Goal: Task Accomplishment & Management: Manage account settings

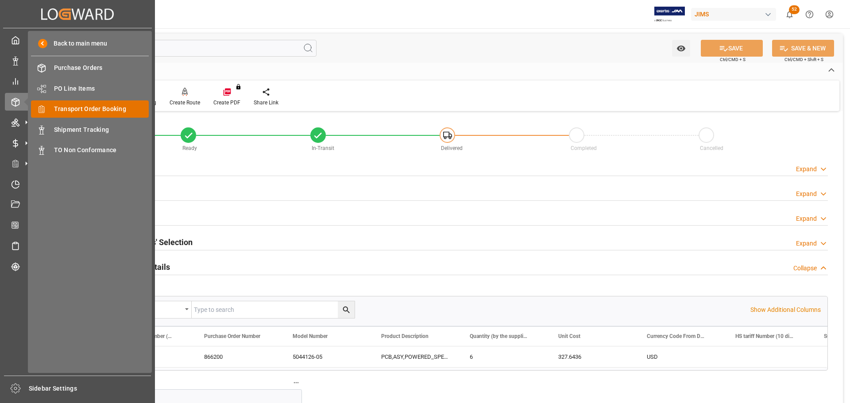
click at [62, 109] on span "Transport Order Booking" at bounding box center [101, 108] width 95 height 9
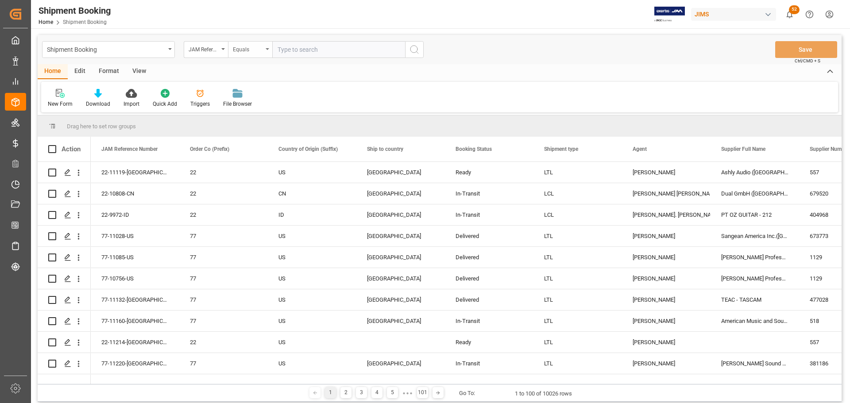
click at [266, 49] on icon "open menu" at bounding box center [267, 49] width 4 height 2
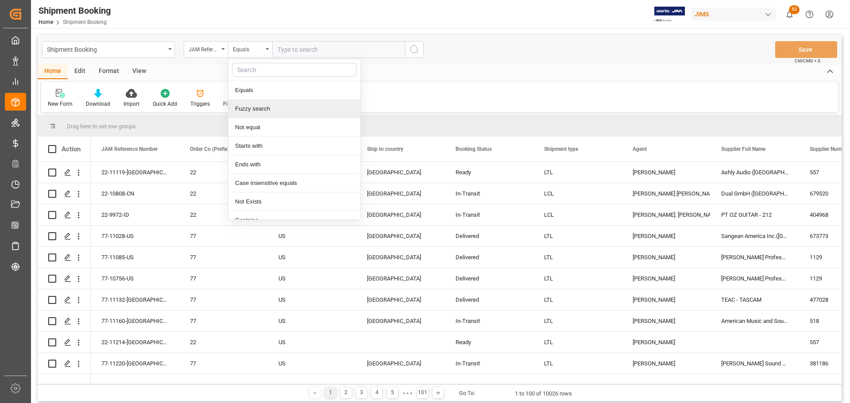
click at [263, 107] on div "Fuzzy search" at bounding box center [294, 109] width 132 height 19
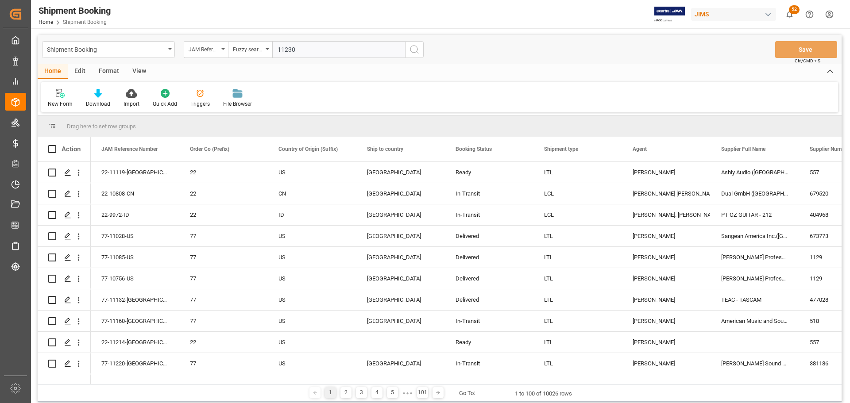
type input "11230"
click at [415, 51] on icon "search button" at bounding box center [414, 49] width 11 height 11
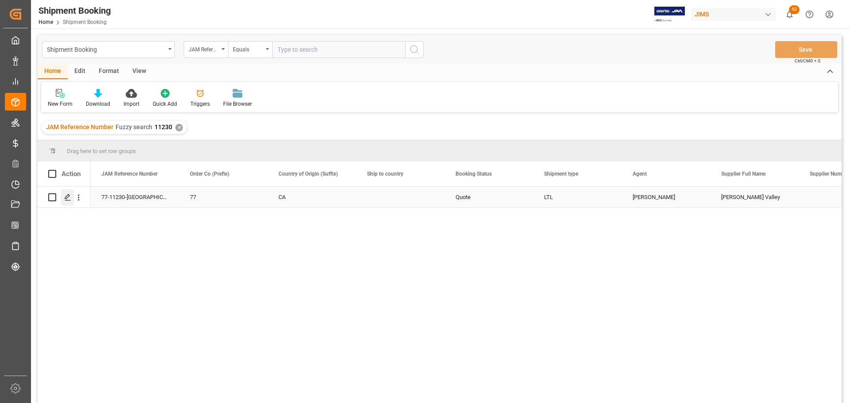
click at [67, 199] on icon "Press SPACE to select this row." at bounding box center [67, 197] width 7 height 7
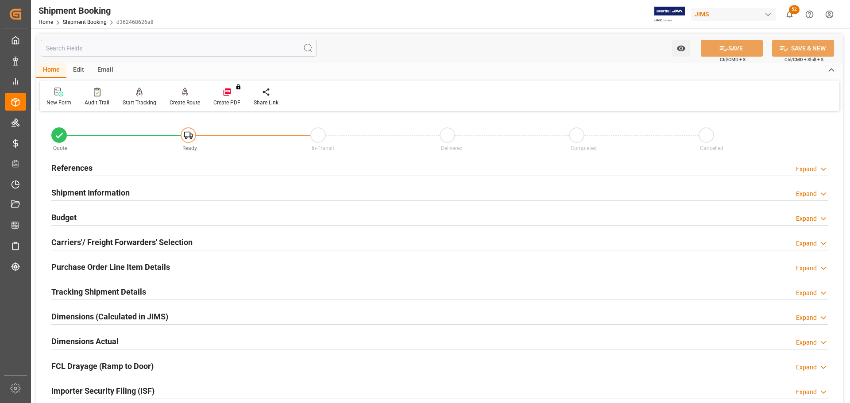
click at [70, 165] on h2 "References" at bounding box center [71, 168] width 41 height 12
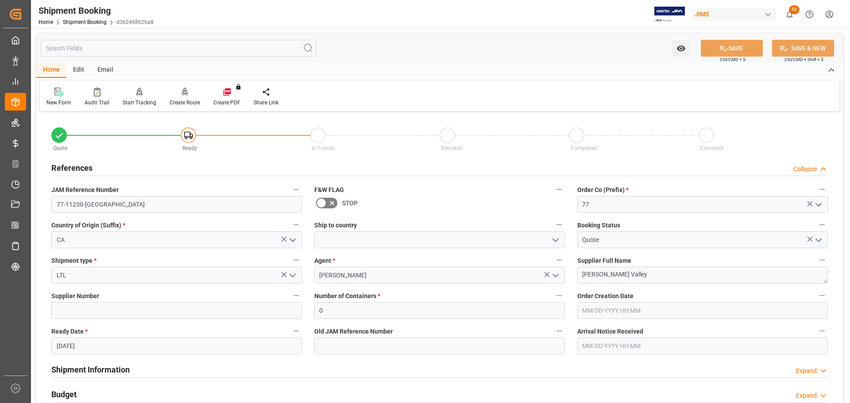
scroll to position [44, 0]
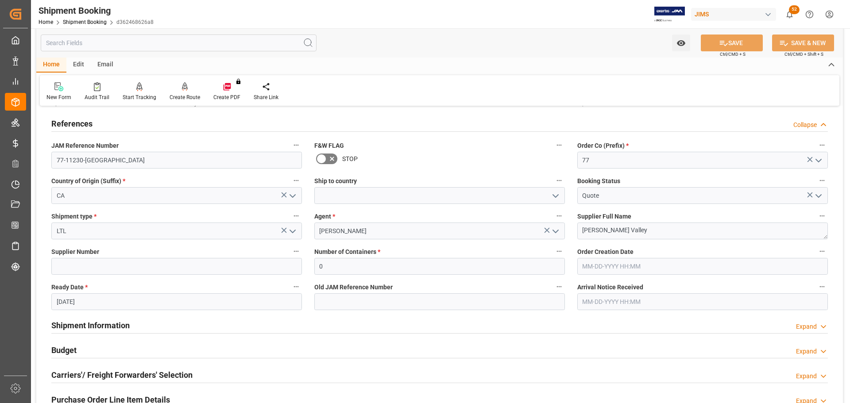
click at [257, 169] on div "JAM Reference Number 77-11230-CA" at bounding box center [176, 153] width 263 height 35
click at [554, 193] on icon "open menu" at bounding box center [555, 196] width 11 height 11
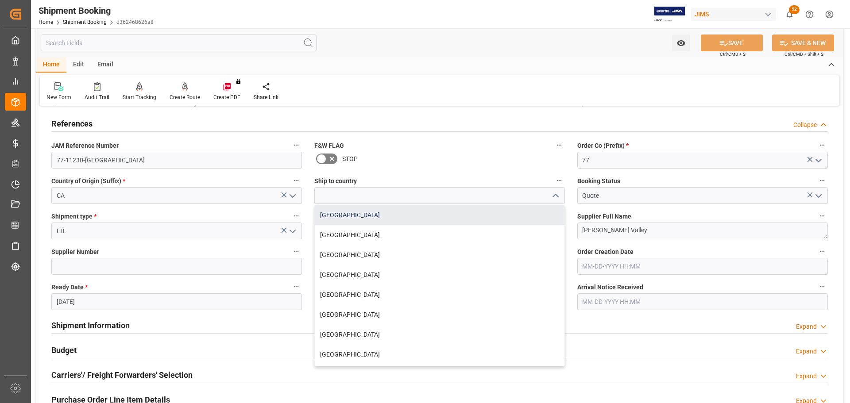
click at [329, 212] on div "Canada" at bounding box center [440, 215] width 250 height 20
type input "Canada"
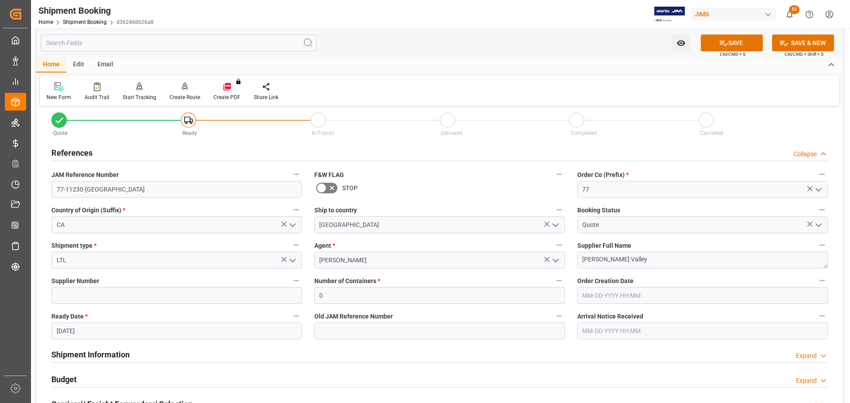
scroll to position [0, 0]
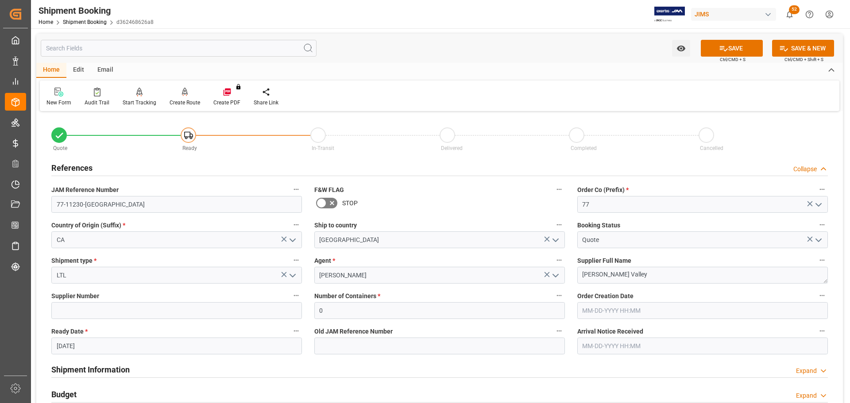
click at [194, 250] on div "Country of Origin (Suffix) * CA" at bounding box center [176, 233] width 263 height 35
click at [742, 47] on button "SAVE" at bounding box center [731, 48] width 62 height 17
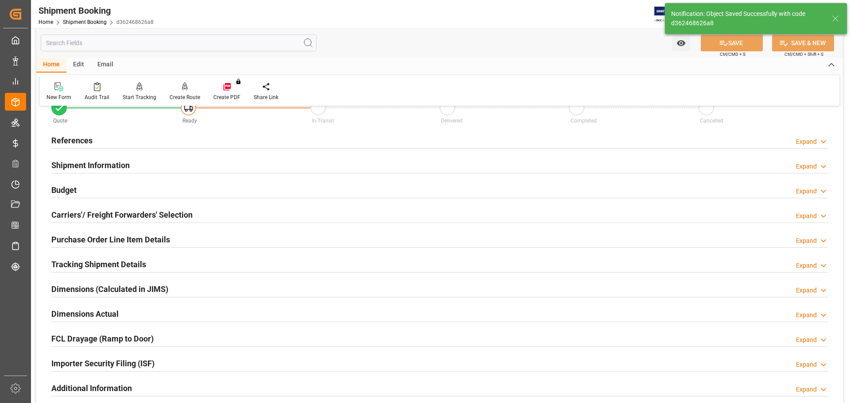
scroll to position [133, 0]
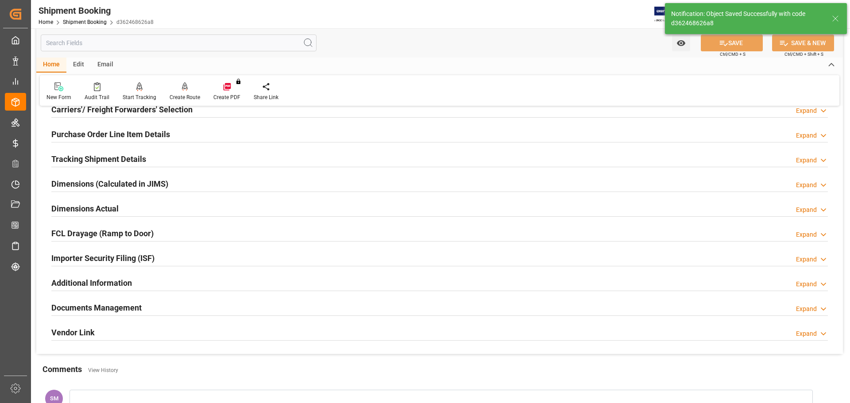
click at [81, 308] on h2 "Documents Management" at bounding box center [96, 308] width 90 height 12
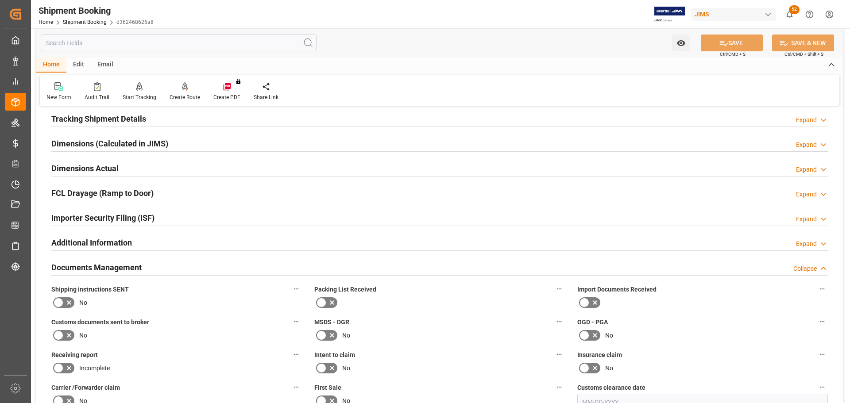
scroll to position [265, 0]
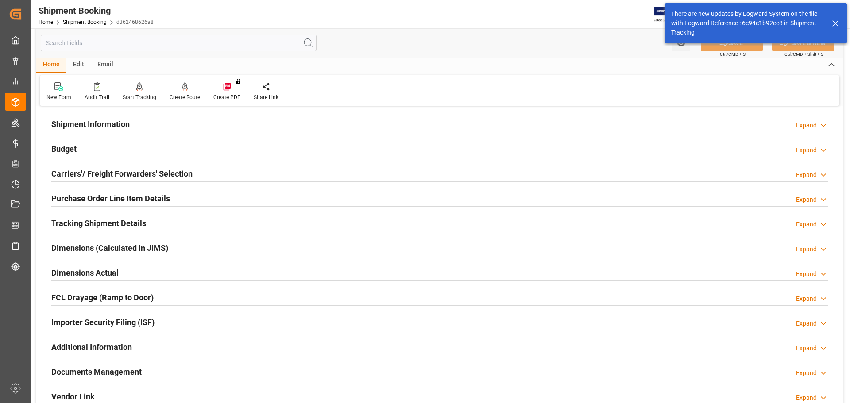
scroll to position [133, 0]
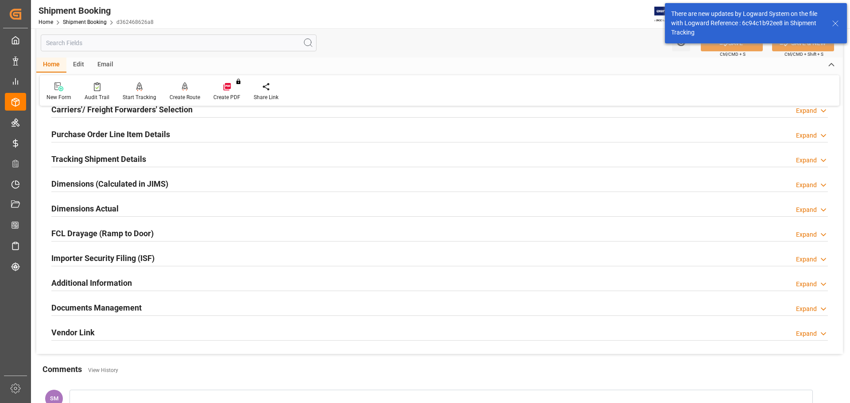
click at [132, 306] on h2 "Documents Management" at bounding box center [96, 308] width 90 height 12
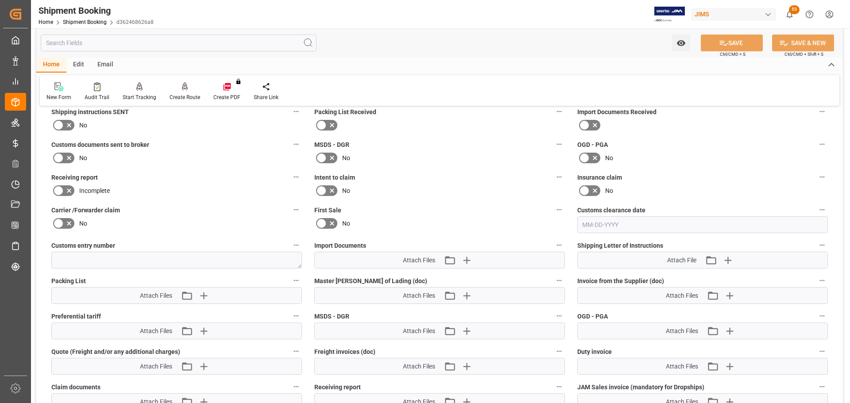
scroll to position [354, 0]
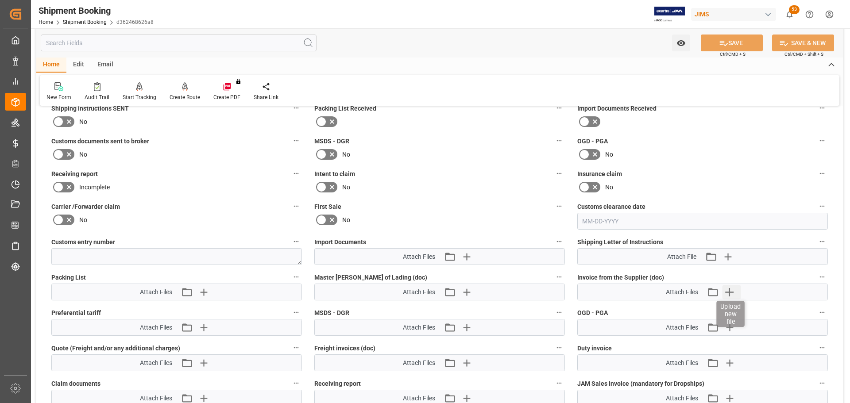
click at [728, 288] on icon "button" at bounding box center [729, 292] width 14 height 14
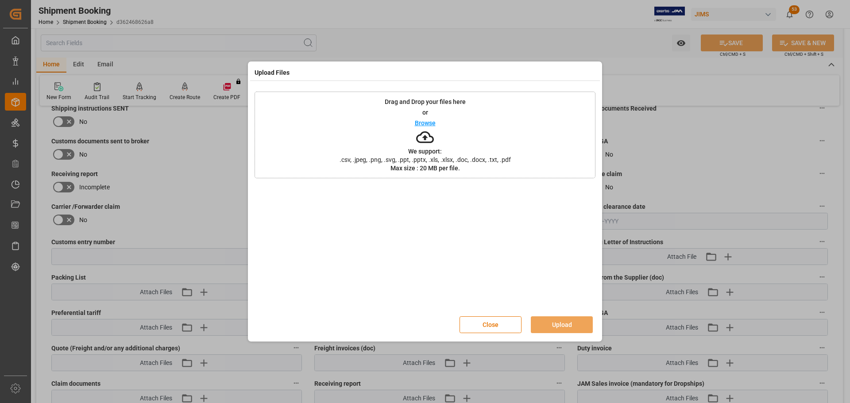
click at [421, 122] on p "Browse" at bounding box center [425, 123] width 21 height 6
click at [571, 324] on button "Upload" at bounding box center [562, 324] width 62 height 17
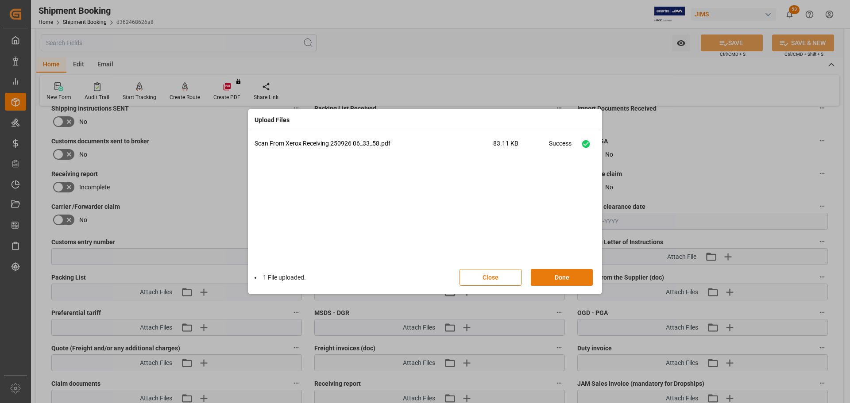
click at [563, 277] on button "Done" at bounding box center [562, 277] width 62 height 17
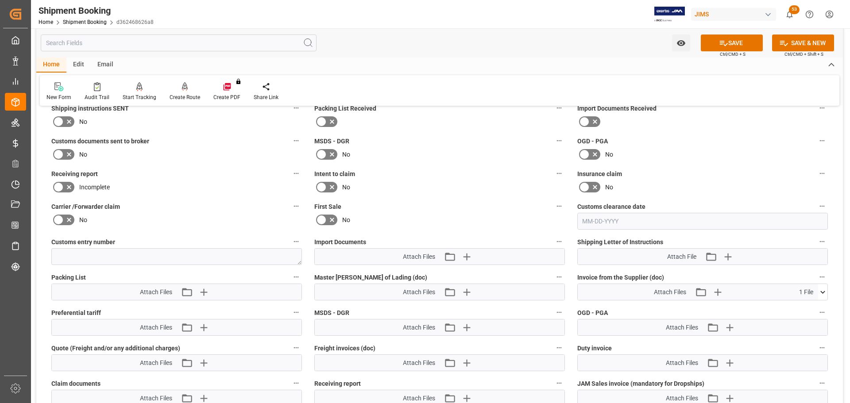
click at [731, 41] on button "SAVE" at bounding box center [731, 43] width 62 height 17
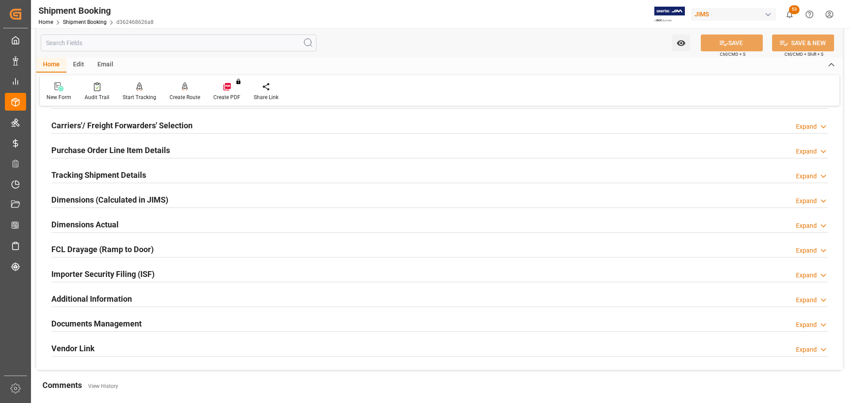
scroll to position [40, 0]
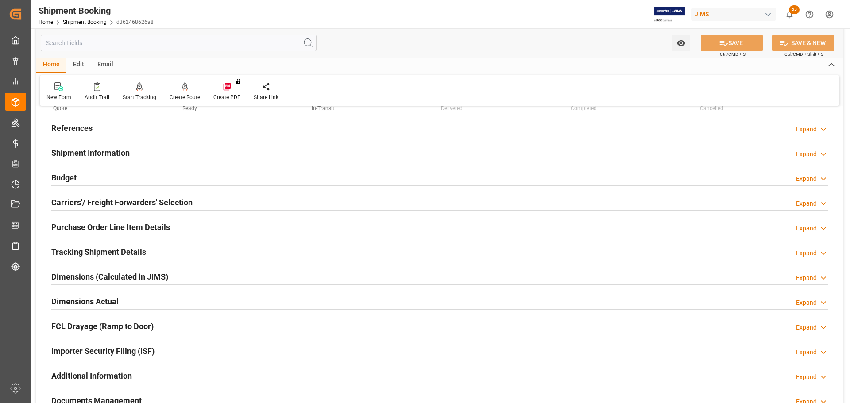
click at [761, 164] on div "Shipment Information Expand" at bounding box center [439, 153] width 788 height 25
click at [112, 227] on h2 "Purchase Order Line Item Details" at bounding box center [110, 227] width 119 height 12
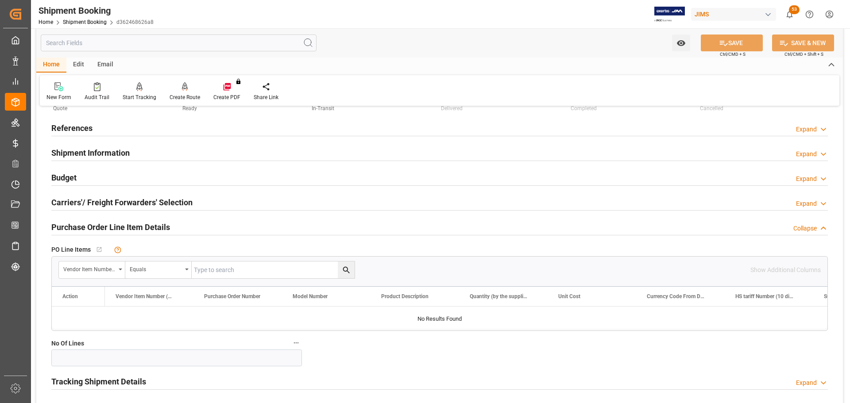
scroll to position [0, 0]
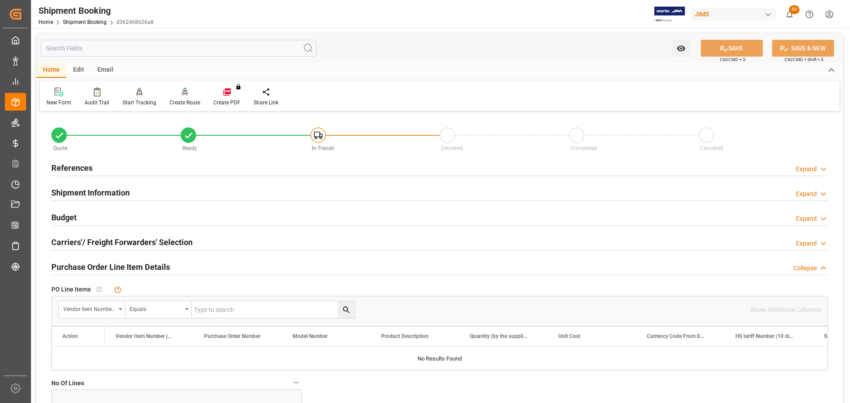
click at [82, 168] on h2 "References" at bounding box center [71, 168] width 41 height 12
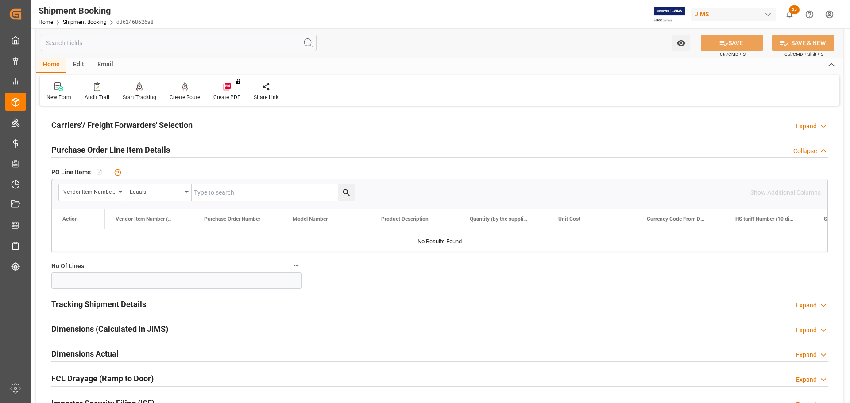
scroll to position [310, 0]
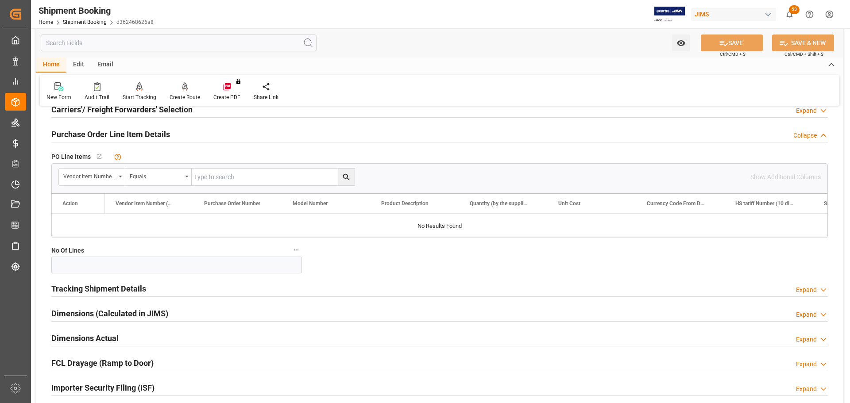
click at [90, 286] on h2 "Tracking Shipment Details" at bounding box center [98, 289] width 95 height 12
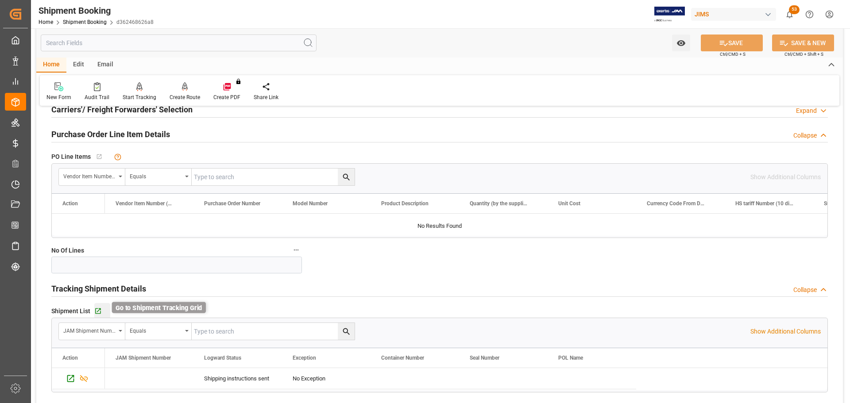
click at [96, 309] on icon "button" at bounding box center [98, 312] width 8 height 8
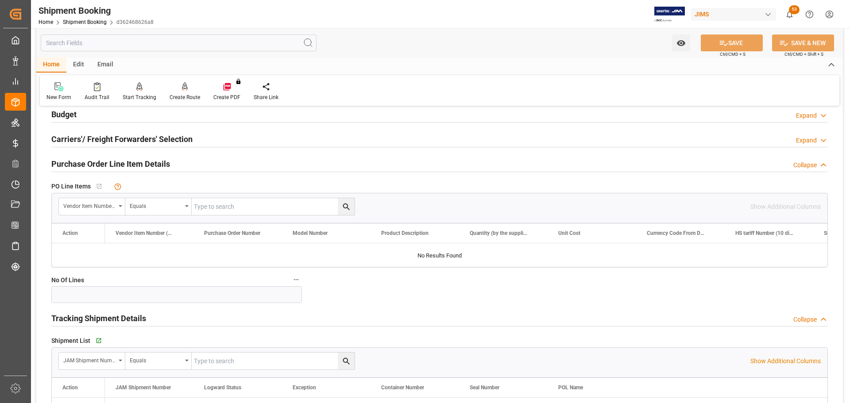
scroll to position [265, 0]
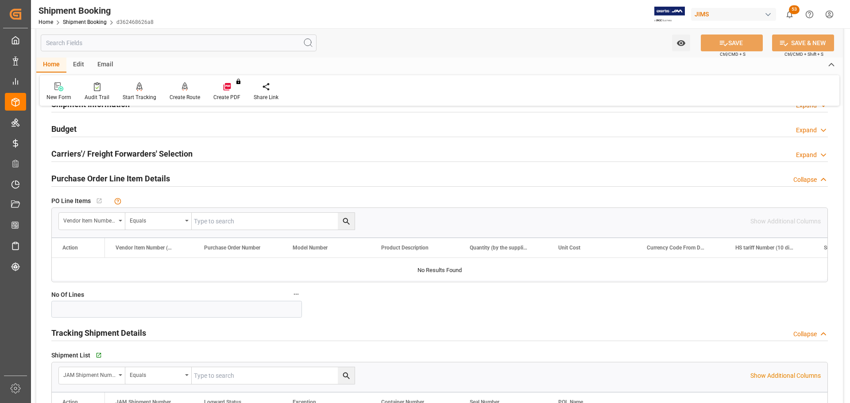
click at [104, 151] on h2 "Carriers'/ Freight Forwarders' Selection" at bounding box center [121, 154] width 141 height 12
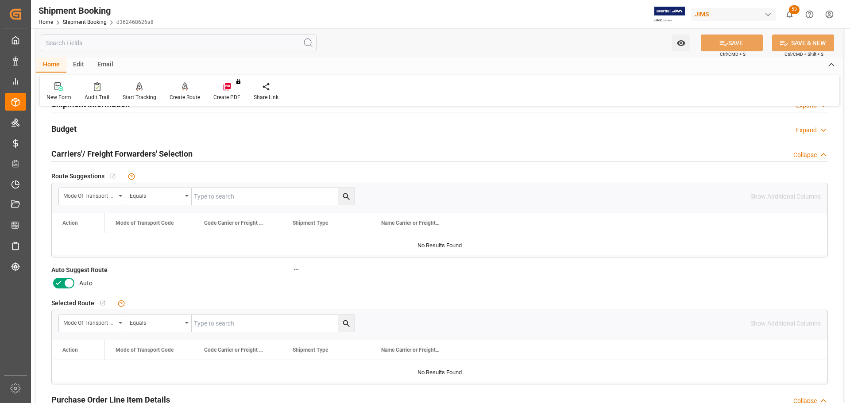
click at [64, 280] on icon at bounding box center [69, 283] width 11 height 11
click at [0, 0] on input "checkbox" at bounding box center [0, 0] width 0 height 0
click at [723, 39] on icon at bounding box center [723, 42] width 9 height 9
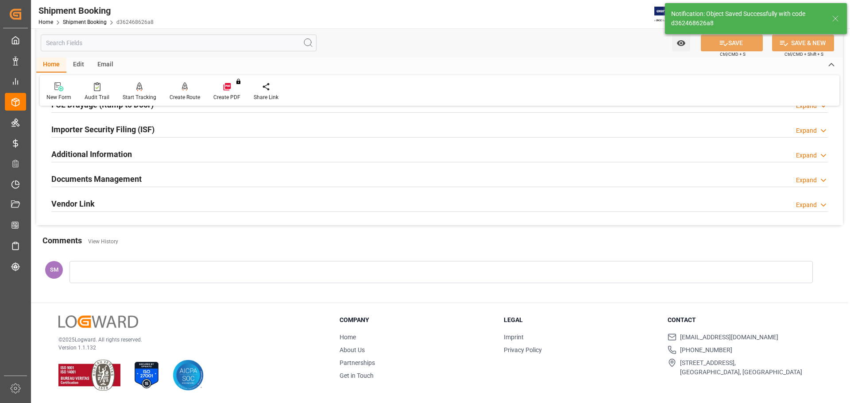
scroll to position [88, 0]
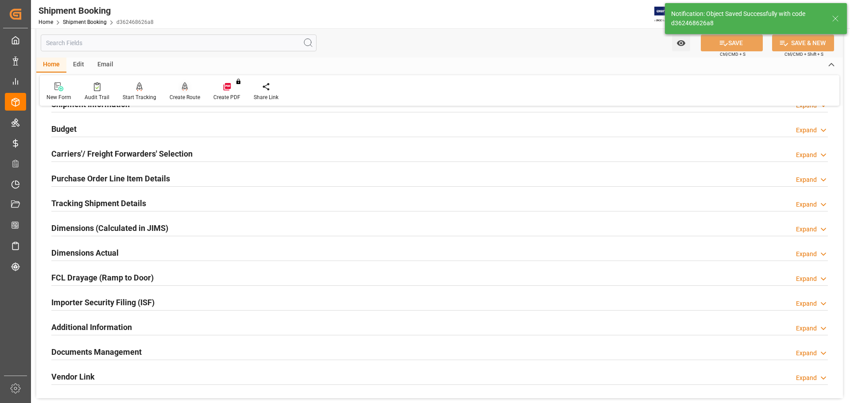
click at [176, 98] on div "Create Route" at bounding box center [184, 97] width 31 height 8
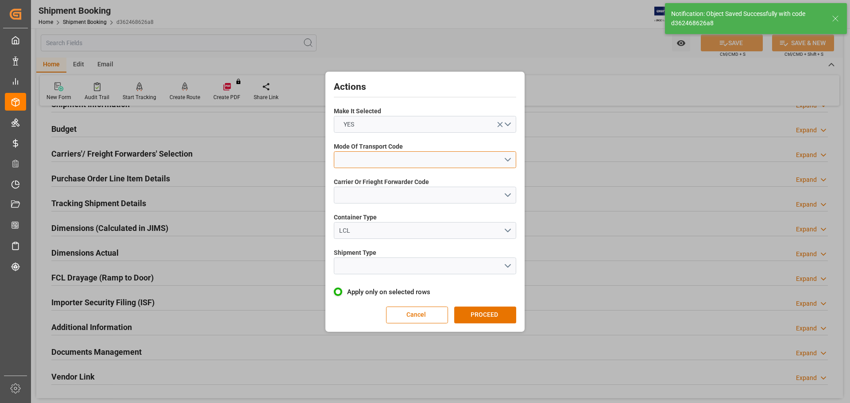
click at [346, 161] on button "open menu" at bounding box center [425, 159] width 182 height 17
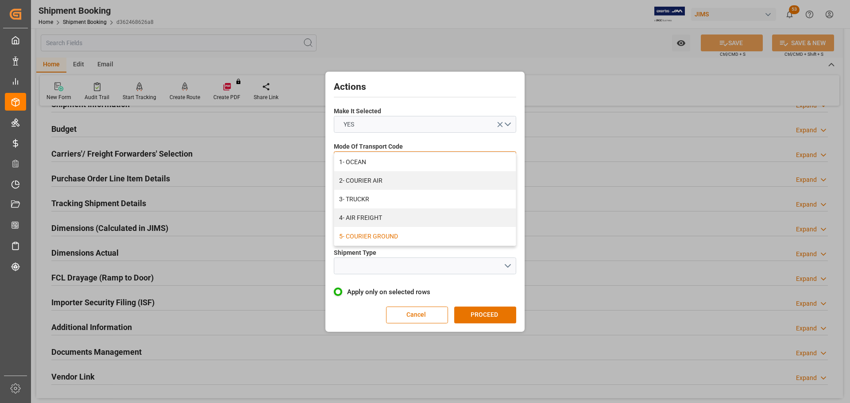
click at [355, 238] on div "5- COURIER GROUND" at bounding box center [424, 236] width 181 height 19
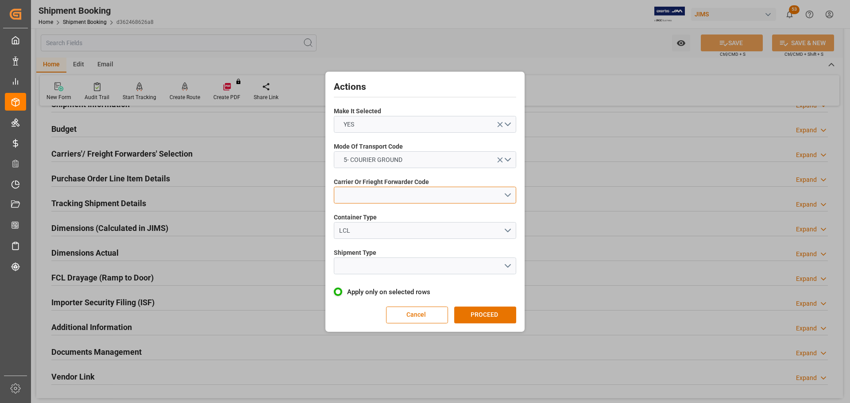
click at [365, 197] on button "open menu" at bounding box center [425, 195] width 182 height 17
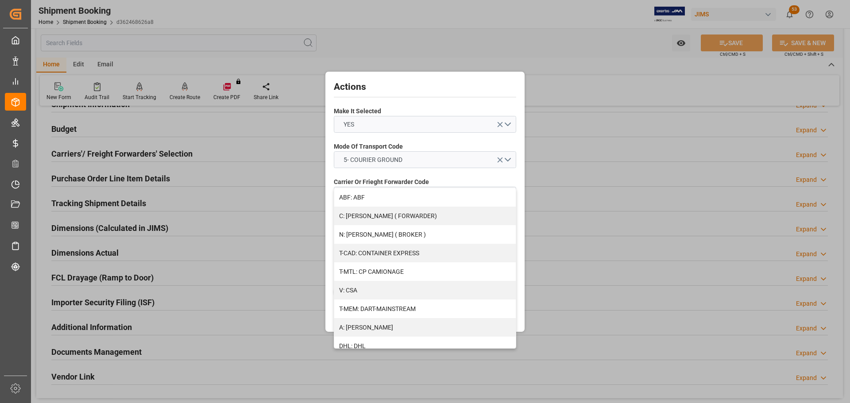
click at [613, 279] on div "Actions Make It Selected YES Mode Of Transport Code 5- COURIER GROUND Carrier O…" at bounding box center [425, 201] width 850 height 403
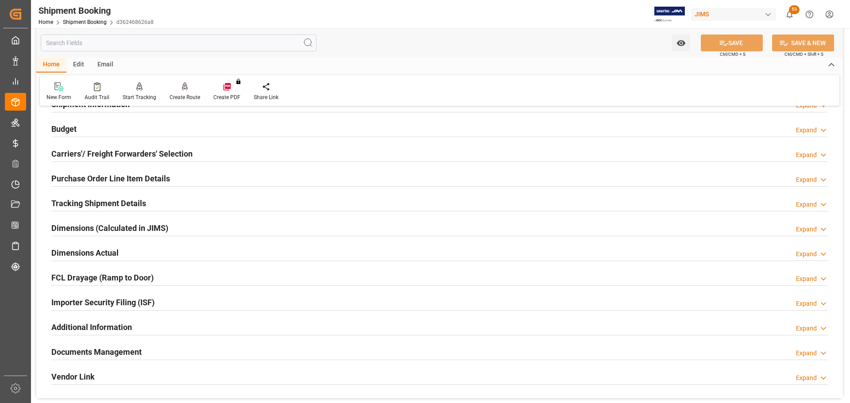
click at [68, 148] on h2 "Carriers'/ Freight Forwarders' Selection" at bounding box center [121, 154] width 141 height 12
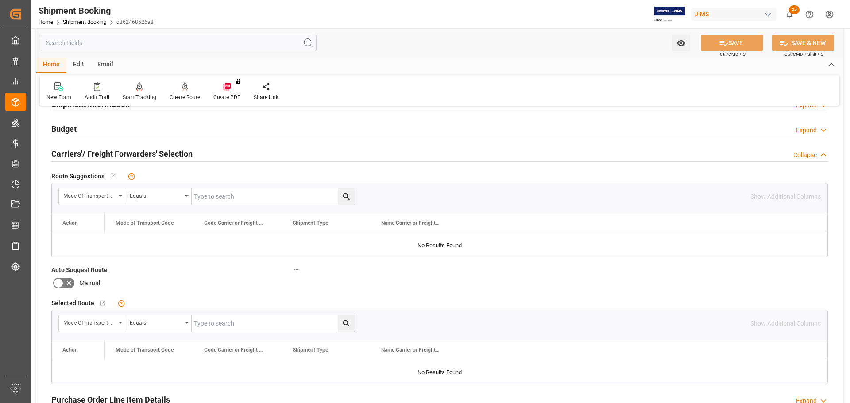
click at [68, 148] on h2 "Carriers'/ Freight Forwarders' Selection" at bounding box center [121, 154] width 141 height 12
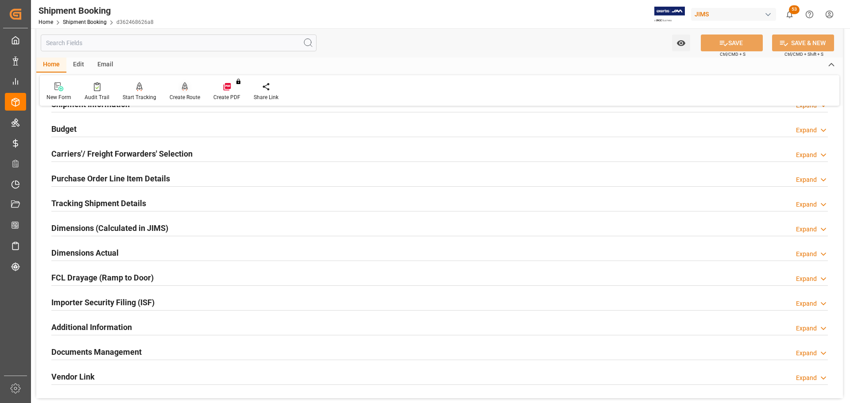
click at [174, 95] on div "Create Route" at bounding box center [184, 97] width 31 height 8
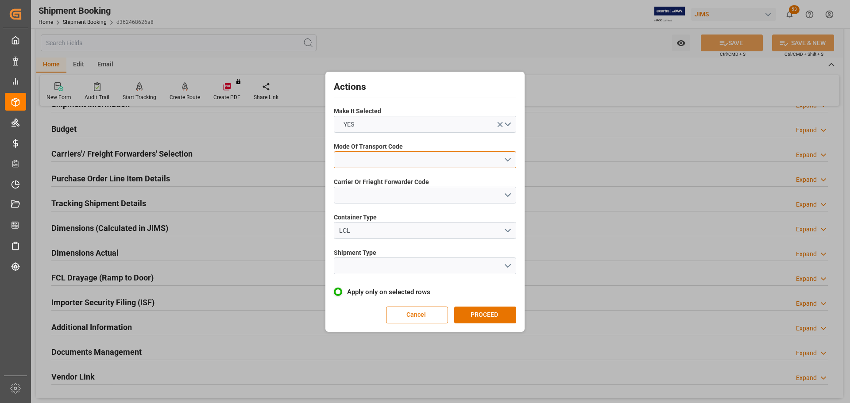
click at [356, 153] on button "open menu" at bounding box center [425, 159] width 182 height 17
click at [396, 242] on div "5- COURIER GROUND" at bounding box center [424, 236] width 181 height 19
click at [346, 194] on button "open menu" at bounding box center [425, 195] width 182 height 17
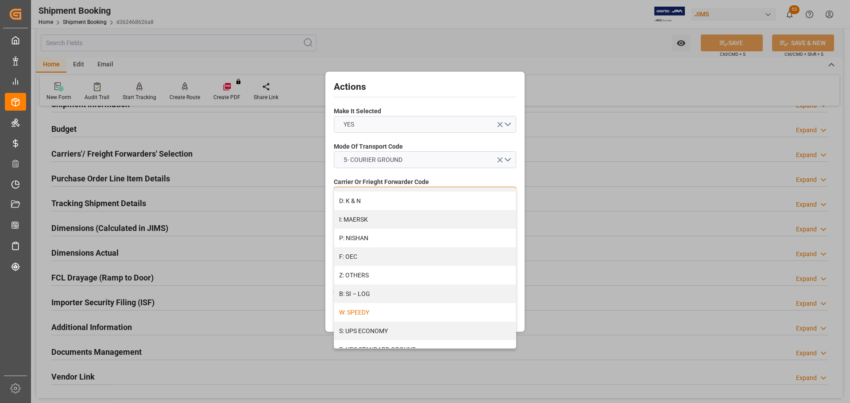
scroll to position [481, 0]
click at [367, 308] on div "R: UPS STANDARD GROUND" at bounding box center [424, 311] width 181 height 19
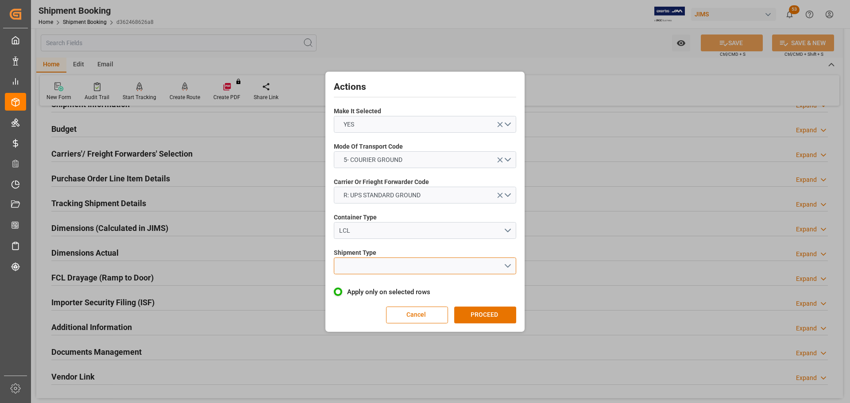
click at [368, 262] on button "open menu" at bounding box center [425, 266] width 182 height 17
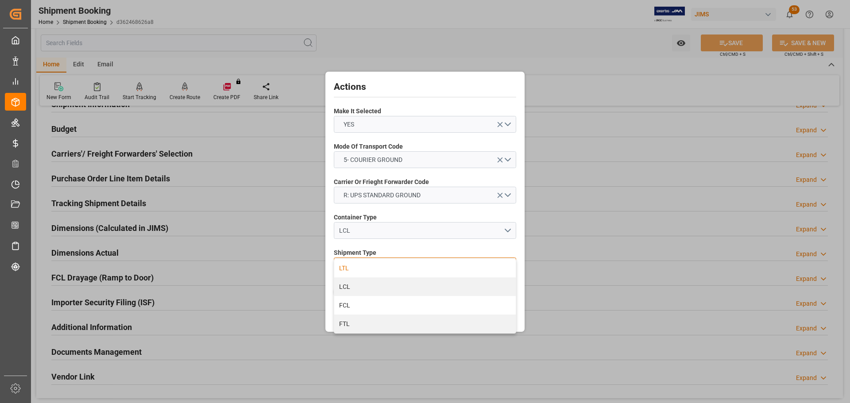
click at [346, 268] on div "LTL" at bounding box center [424, 268] width 181 height 19
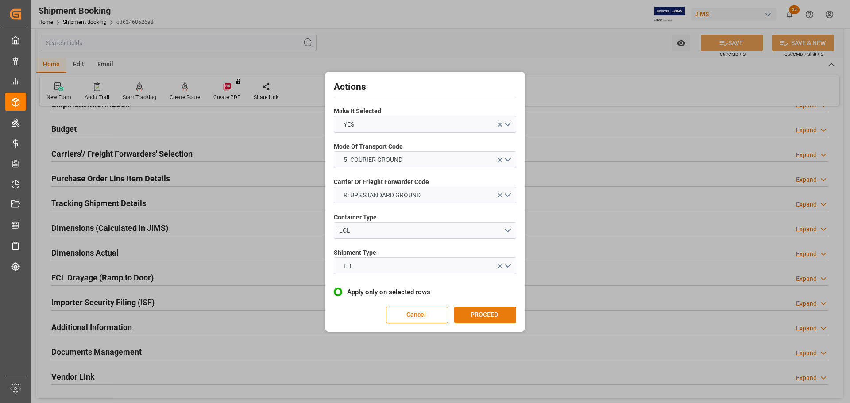
click at [502, 315] on button "PROCEED" at bounding box center [485, 315] width 62 height 17
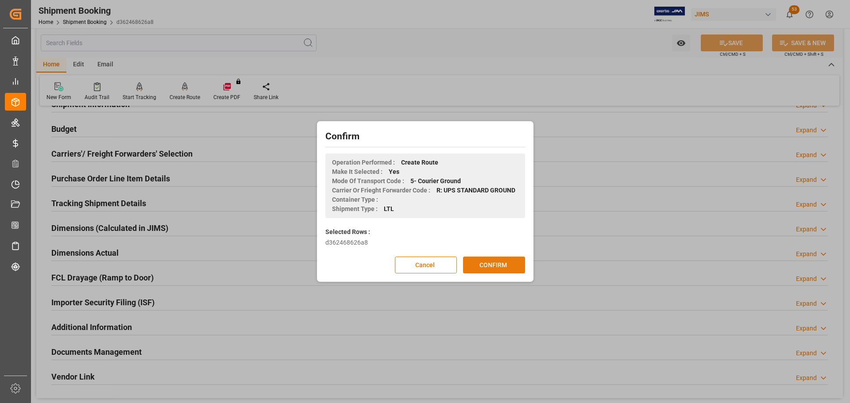
click at [493, 266] on button "CONFIRM" at bounding box center [494, 265] width 62 height 17
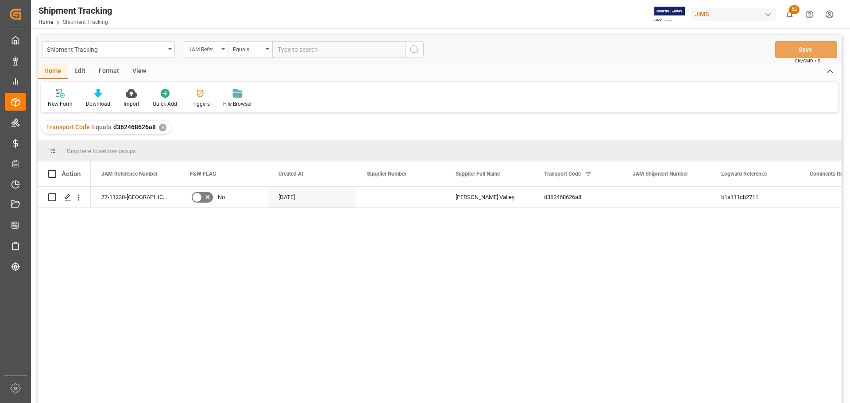
click at [144, 69] on div "View" at bounding box center [139, 71] width 27 height 15
click at [58, 102] on div "Default" at bounding box center [56, 104] width 17 height 8
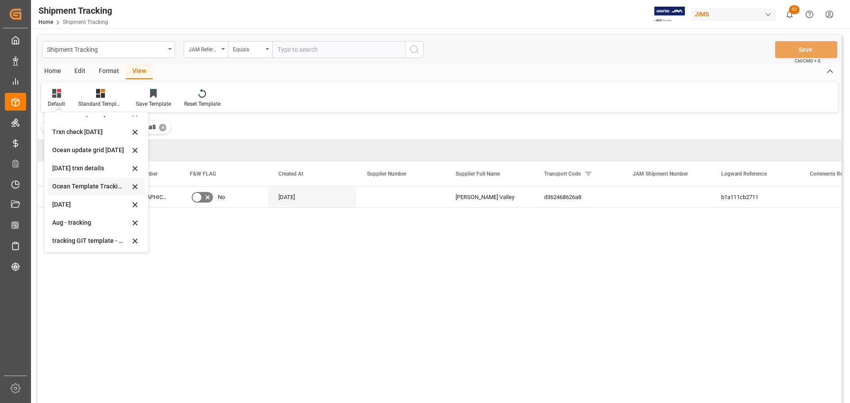
scroll to position [139, 0]
click at [57, 220] on div "Aug - tracking" at bounding box center [90, 221] width 77 height 9
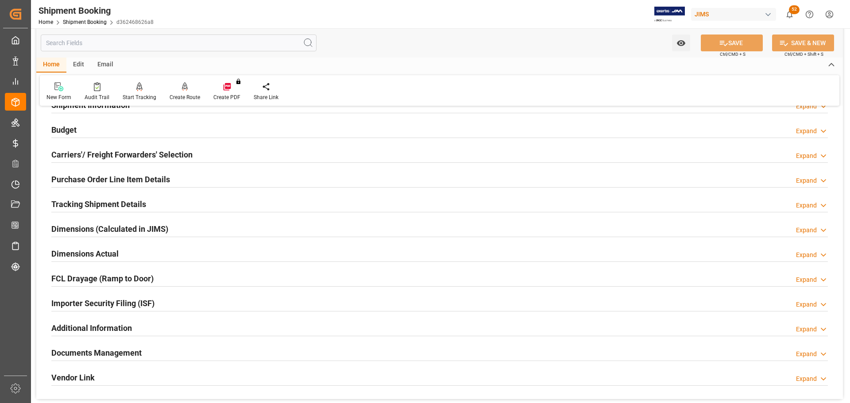
scroll to position [88, 0]
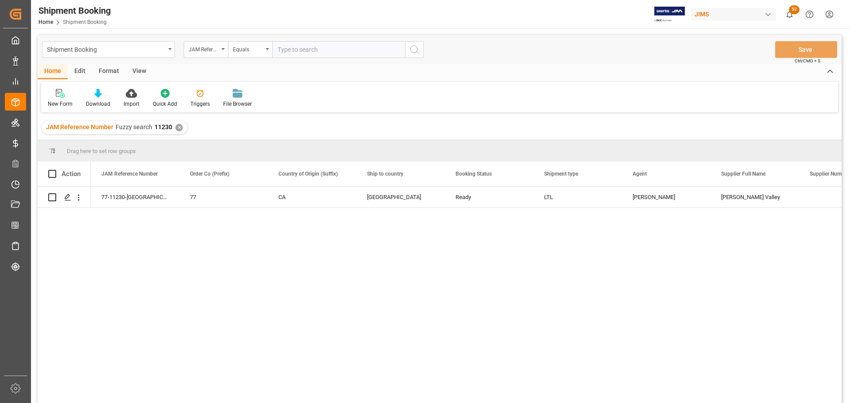
click at [136, 69] on div "View" at bounding box center [139, 71] width 27 height 15
click at [57, 101] on div "Default" at bounding box center [56, 104] width 17 height 8
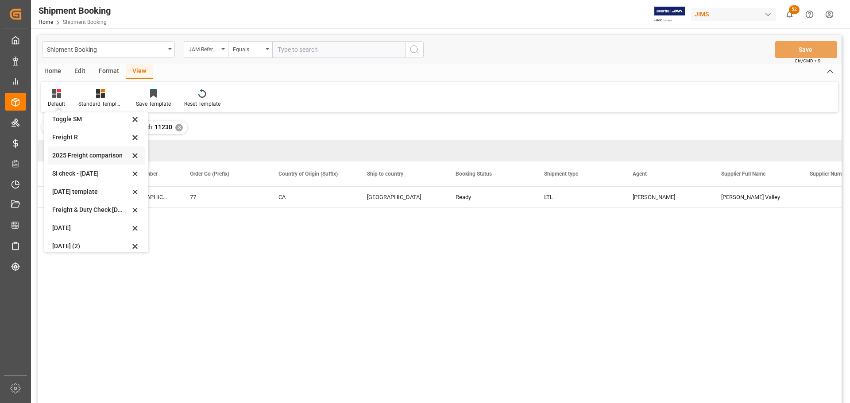
scroll to position [67, 0]
click at [62, 242] on div "Aug 2025 (2)" at bounding box center [90, 239] width 77 height 9
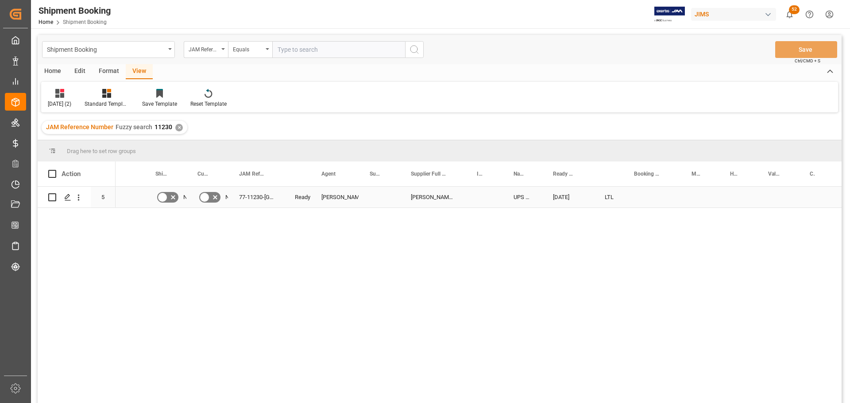
click at [640, 194] on div "Press SPACE to select this row." at bounding box center [652, 197] width 58 height 21
click at [643, 196] on input "Press SPACE to select this row." at bounding box center [651, 202] width 43 height 17
paste input "1ZB794X82004253966"
type input "1ZB794X82004253966"
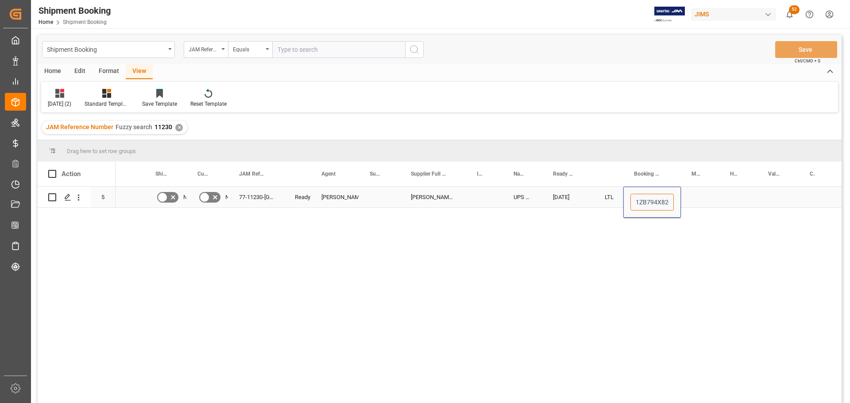
scroll to position [0, 31]
click at [688, 195] on div "Press SPACE to select this row." at bounding box center [700, 197] width 38 height 21
click at [665, 206] on div "1ZB794X82004253966" at bounding box center [652, 197] width 58 height 21
drag, startPoint x: 679, startPoint y: 207, endPoint x: 756, endPoint y: 200, distance: 77.2
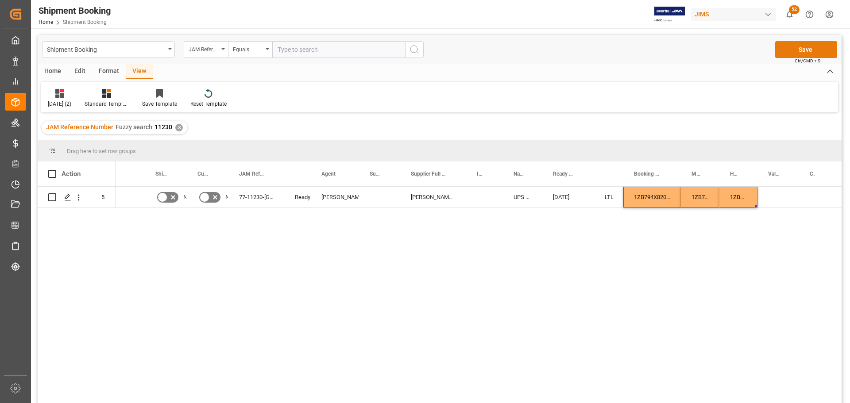
click at [801, 43] on button "Save" at bounding box center [806, 49] width 62 height 17
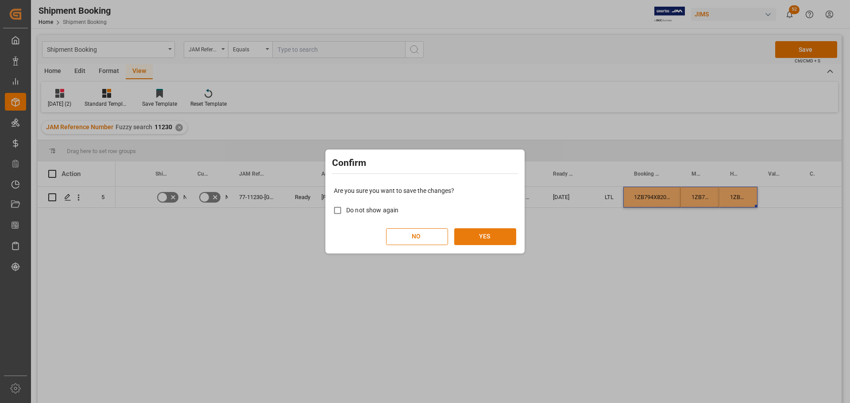
click at [507, 233] on button "YES" at bounding box center [485, 236] width 62 height 17
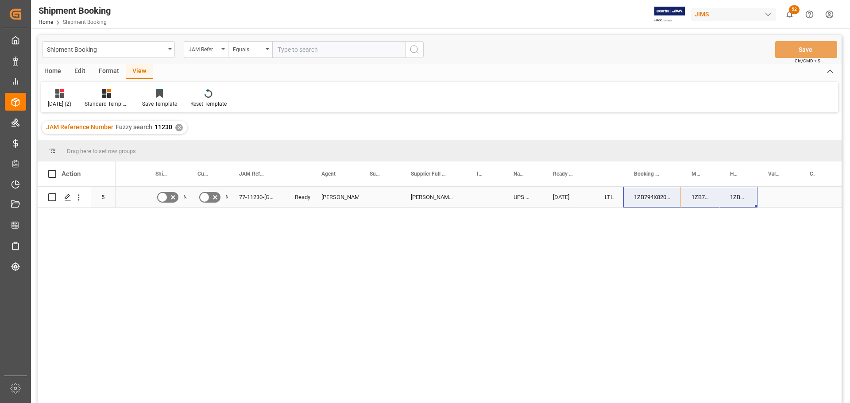
click at [777, 189] on div "Press SPACE to select this row." at bounding box center [778, 197] width 42 height 21
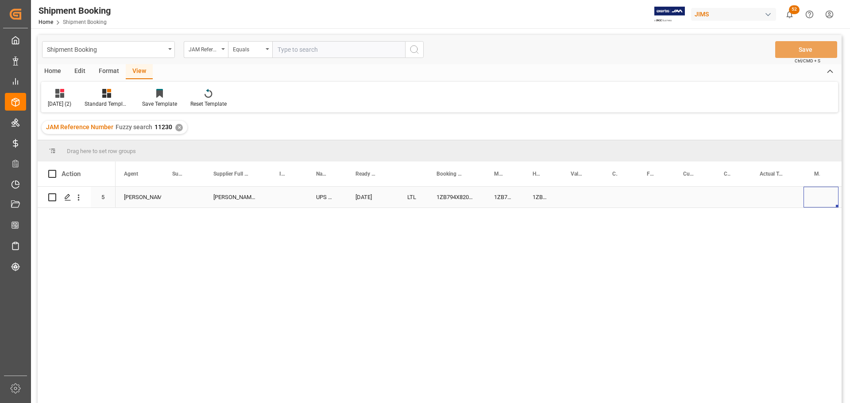
scroll to position [0, 197]
click at [567, 191] on div "Press SPACE to select this row." at bounding box center [581, 197] width 42 height 21
click at [569, 192] on div "Press SPACE to select this row." at bounding box center [581, 197] width 42 height 21
click at [585, 198] on div "Press SPACE to select this row." at bounding box center [581, 197] width 42 height 21
click at [582, 195] on div "Press SPACE to select this row." at bounding box center [581, 197] width 42 height 21
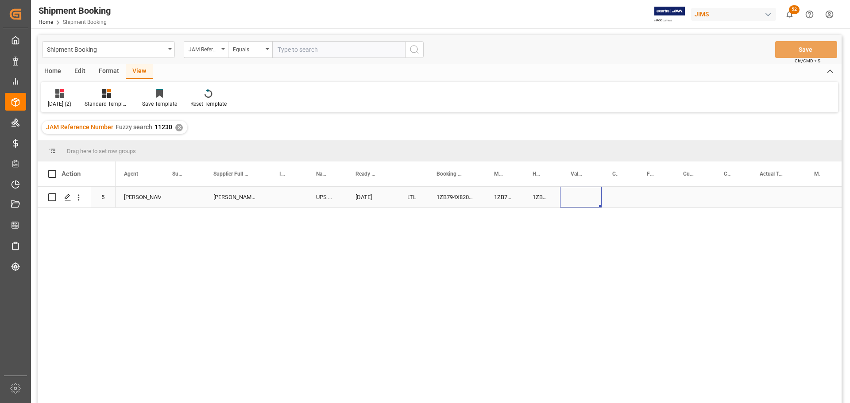
click at [582, 195] on div "Press SPACE to select this row." at bounding box center [581, 197] width 42 height 21
click at [581, 200] on input "Press SPACE to select this row." at bounding box center [580, 202] width 27 height 17
type input "3.70"
click at [619, 200] on input "Press SPACE to select this row." at bounding box center [618, 202] width 20 height 17
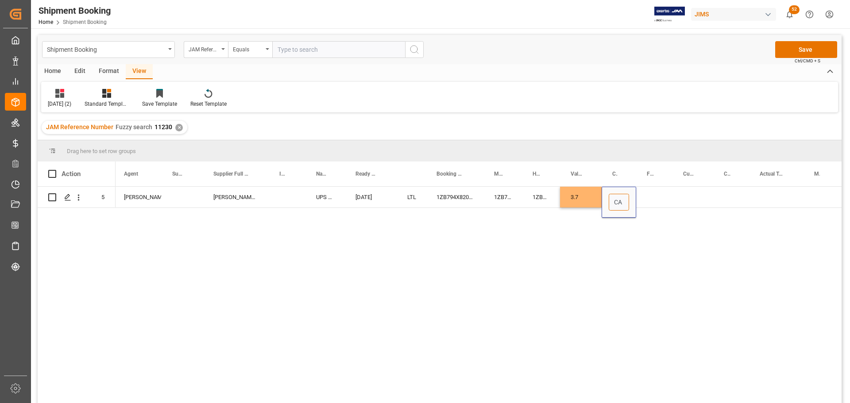
type input "CAD"
click at [649, 195] on div "Press SPACE to select this row." at bounding box center [654, 197] width 36 height 21
click at [649, 195] on input "Press SPACE to select this row." at bounding box center [654, 202] width 22 height 17
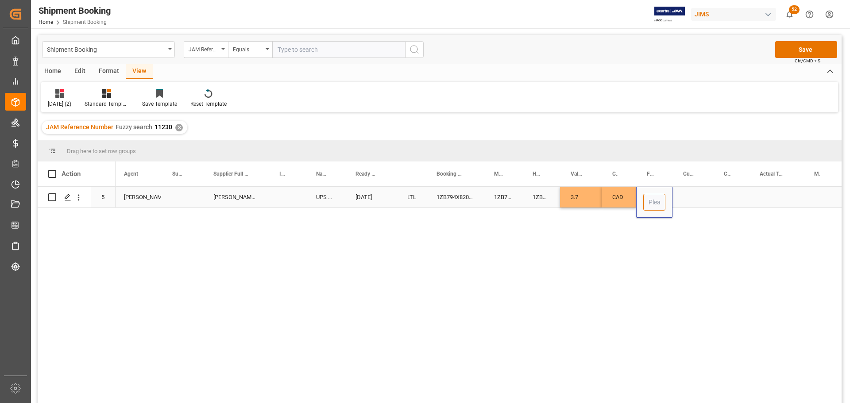
click at [653, 200] on input "Press SPACE to select this row." at bounding box center [654, 202] width 22 height 17
type input "10"
click at [685, 192] on div "Press SPACE to select this row." at bounding box center [692, 197] width 41 height 21
click at [687, 197] on input "Press SPACE to select this row." at bounding box center [692, 202] width 27 height 17
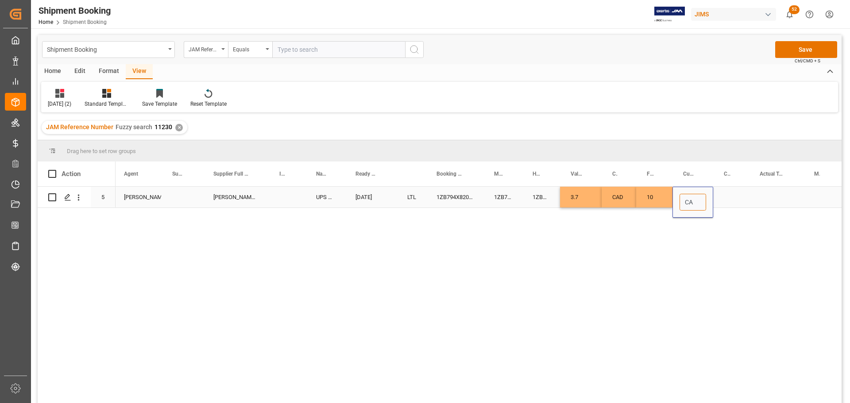
type input "CAD"
click at [727, 196] on div "Press SPACE to select this row." at bounding box center [731, 197] width 36 height 21
drag, startPoint x: 748, startPoint y: 165, endPoint x: 765, endPoint y: 167, distance: 16.9
click at [765, 167] on div at bounding box center [766, 173] width 4 height 25
click at [773, 197] on div "Press SPACE to select this row." at bounding box center [792, 197] width 54 height 21
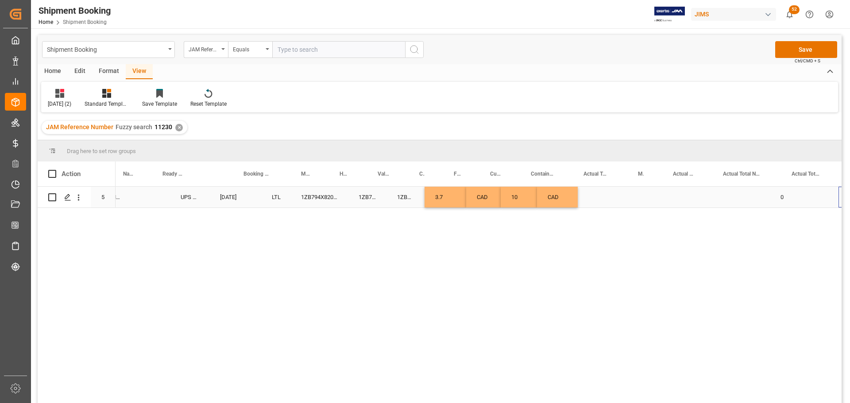
scroll to position [0, 390]
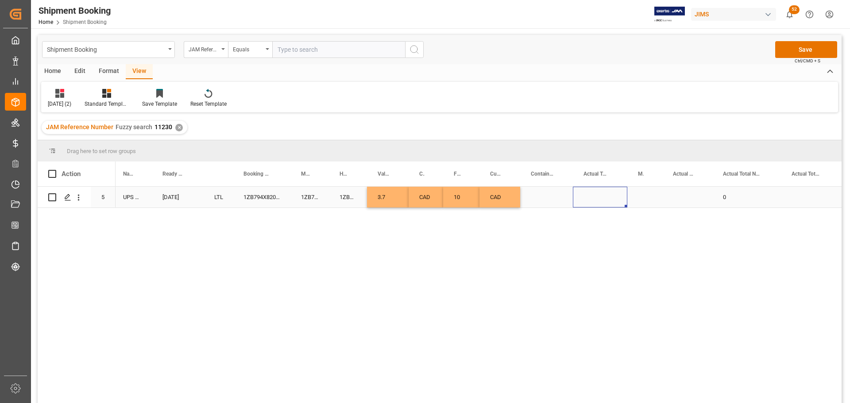
click at [599, 199] on div "Press SPACE to select this row." at bounding box center [600, 197] width 54 height 21
click at [601, 202] on input "Press SPACE to select this row." at bounding box center [600, 202] width 40 height 17
type input "2.1"
click at [650, 199] on div "Press SPACE to select this row." at bounding box center [644, 197] width 35 height 21
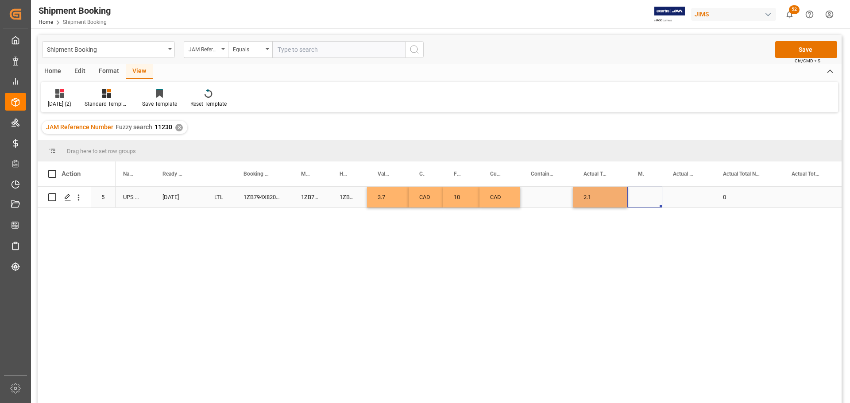
click at [650, 199] on div "Press SPACE to select this row." at bounding box center [644, 197] width 35 height 21
click at [650, 199] on icon "open menu" at bounding box center [645, 202] width 11 height 11
drag, startPoint x: 642, startPoint y: 258, endPoint x: 677, endPoint y: 193, distance: 73.8
click at [641, 258] on div "LB" at bounding box center [644, 258] width 20 height 31
type input "LB"
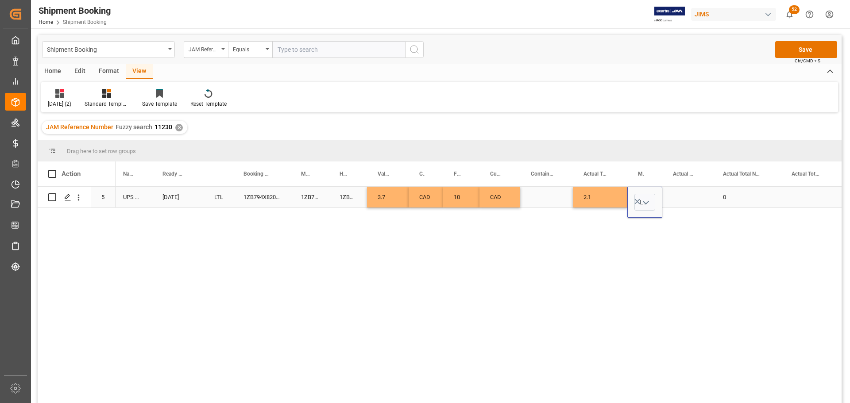
click at [680, 192] on div "Press SPACE to select this row." at bounding box center [687, 197] width 50 height 21
drag, startPoint x: 677, startPoint y: 204, endPoint x: 673, endPoint y: 199, distance: 5.7
click at [675, 204] on div "Press SPACE to select this row." at bounding box center [687, 197] width 50 height 21
click at [677, 200] on div "Press SPACE to select this row." at bounding box center [687, 197] width 50 height 21
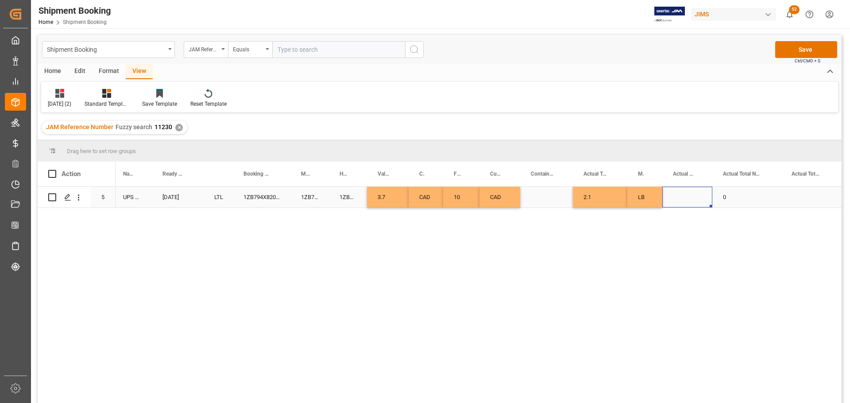
click at [682, 198] on div "Press SPACE to select this row." at bounding box center [687, 197] width 50 height 21
click at [685, 200] on input "Press SPACE to select this row." at bounding box center [687, 202] width 36 height 17
type input "1"
click at [554, 192] on div "Press SPACE to select this row." at bounding box center [546, 197] width 53 height 21
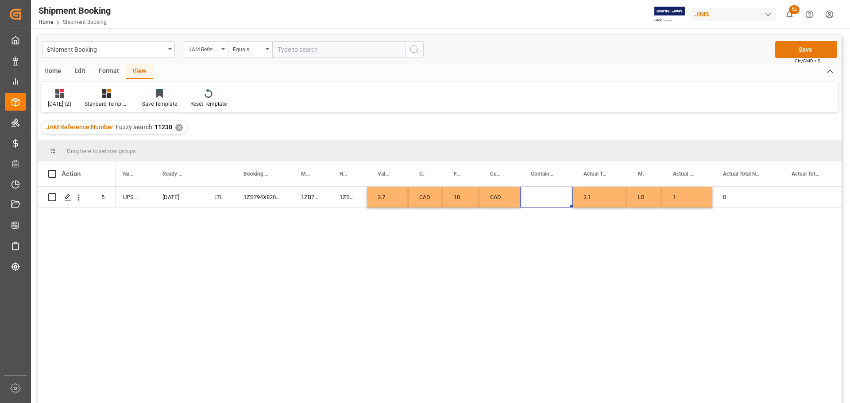
click at [815, 43] on button "Save" at bounding box center [806, 49] width 62 height 17
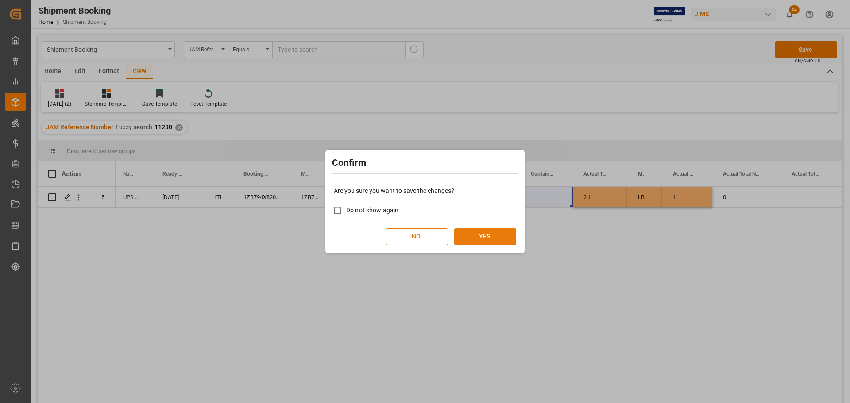
click at [490, 238] on button "YES" at bounding box center [485, 236] width 62 height 17
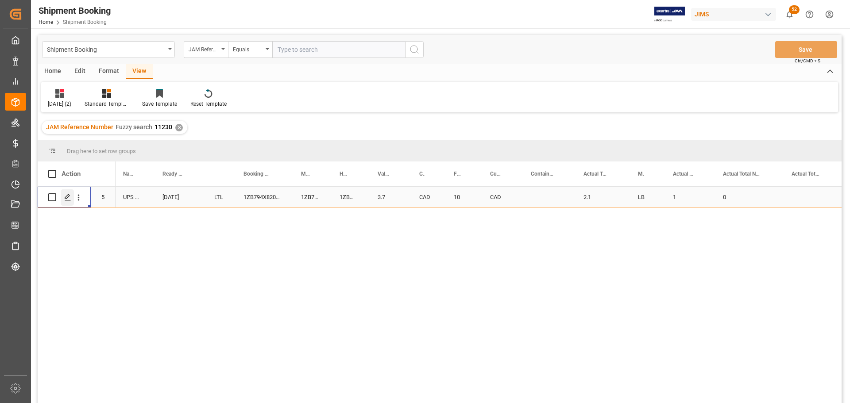
click at [68, 200] on line "Press SPACE to select this row." at bounding box center [67, 200] width 5 height 0
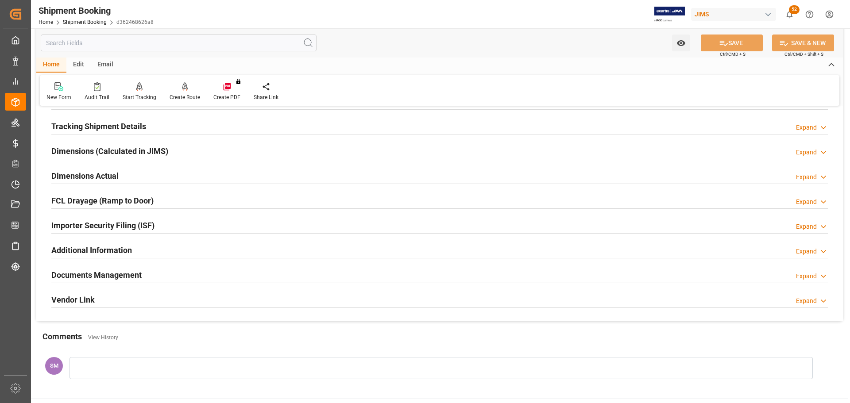
scroll to position [177, 0]
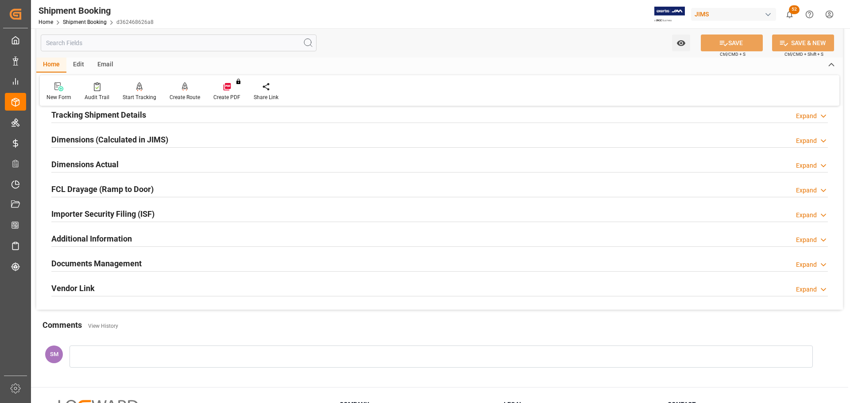
click at [100, 261] on h2 "Documents Management" at bounding box center [96, 264] width 90 height 12
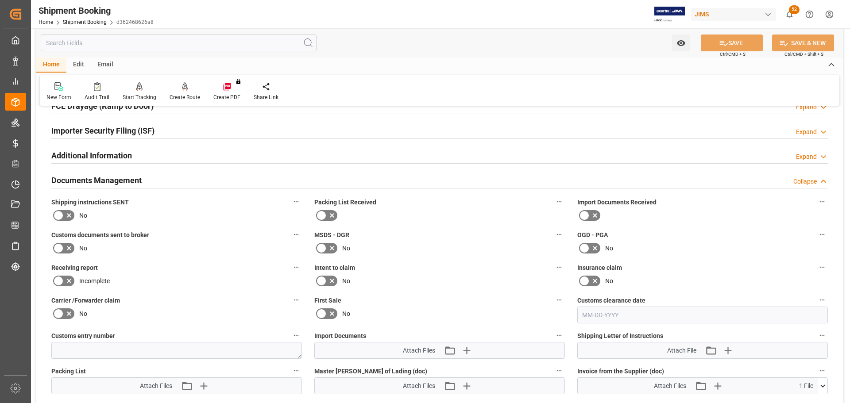
scroll to position [265, 0]
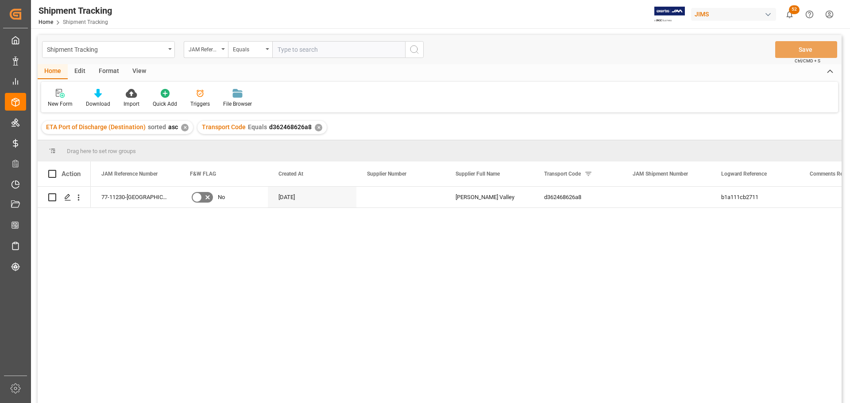
click at [137, 70] on div "View" at bounding box center [139, 71] width 27 height 15
click at [50, 101] on div "Default" at bounding box center [56, 104] width 17 height 8
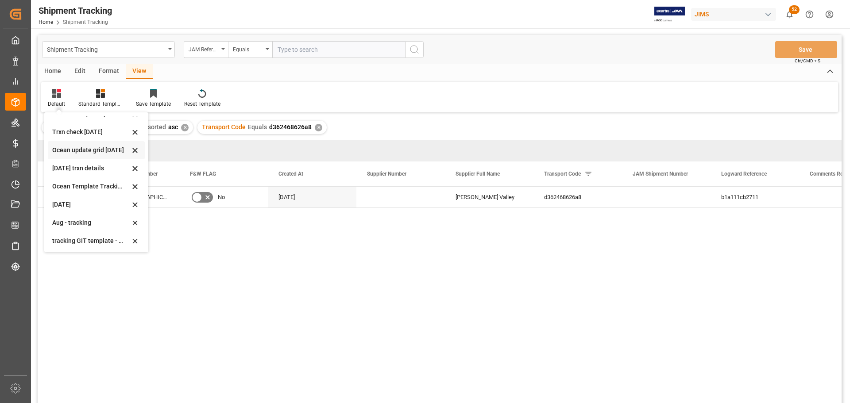
scroll to position [139, 0]
click at [68, 224] on div "Aug - tracking" at bounding box center [90, 221] width 77 height 9
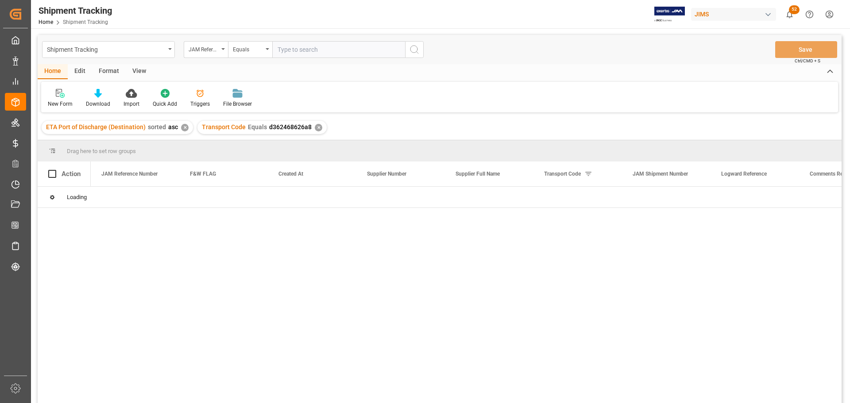
click at [139, 68] on div "View" at bounding box center [139, 71] width 27 height 15
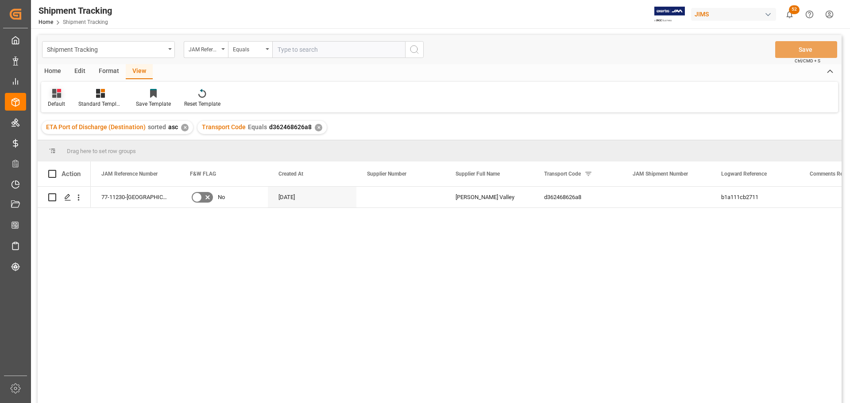
click at [56, 97] on icon at bounding box center [56, 93] width 9 height 9
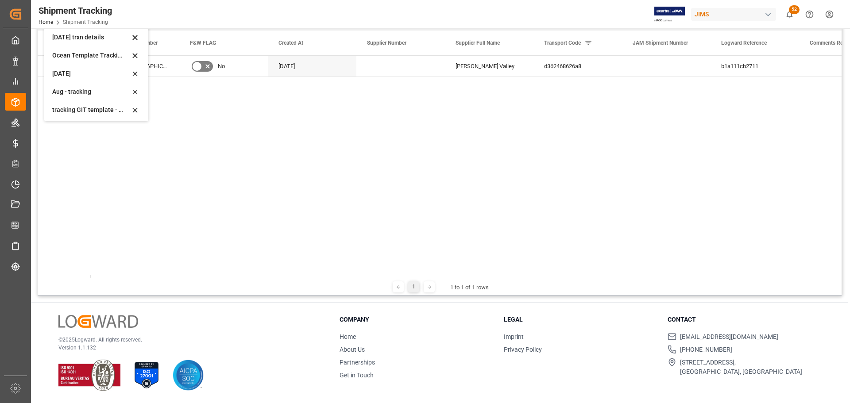
scroll to position [139, 0]
click at [65, 92] on div "Aug - tracking" at bounding box center [90, 90] width 77 height 9
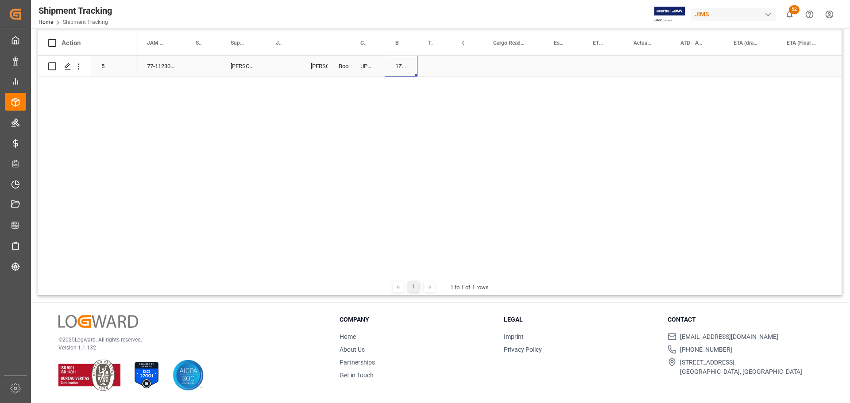
click at [399, 67] on div "1ZB794X82004253966" at bounding box center [401, 66] width 33 height 21
drag, startPoint x: 416, startPoint y: 73, endPoint x: 437, endPoint y: 73, distance: 20.8
click at [456, 62] on div "Press SPACE to select this row." at bounding box center [466, 66] width 31 height 21
click at [399, 67] on div "1ZB794X82004253966" at bounding box center [401, 66] width 33 height 21
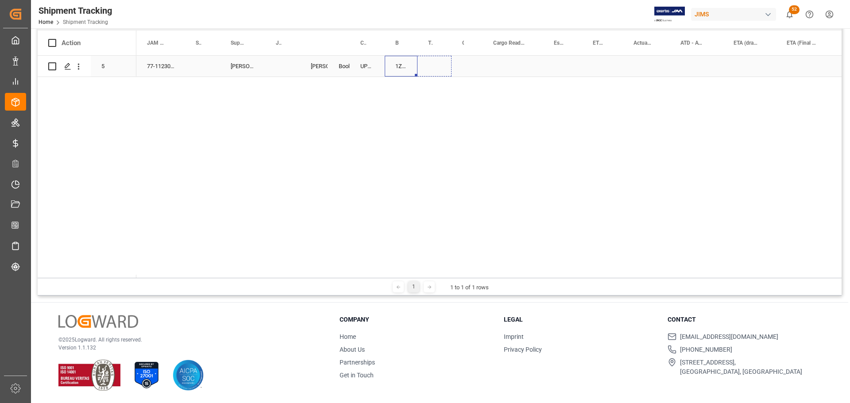
drag, startPoint x: 415, startPoint y: 76, endPoint x: 435, endPoint y: 75, distance: 19.5
click at [466, 64] on div "Press SPACE to select this row." at bounding box center [466, 66] width 31 height 21
click at [466, 66] on div "Press SPACE to select this row." at bounding box center [466, 66] width 31 height 21
click at [467, 69] on button "Select" at bounding box center [467, 71] width 19 height 17
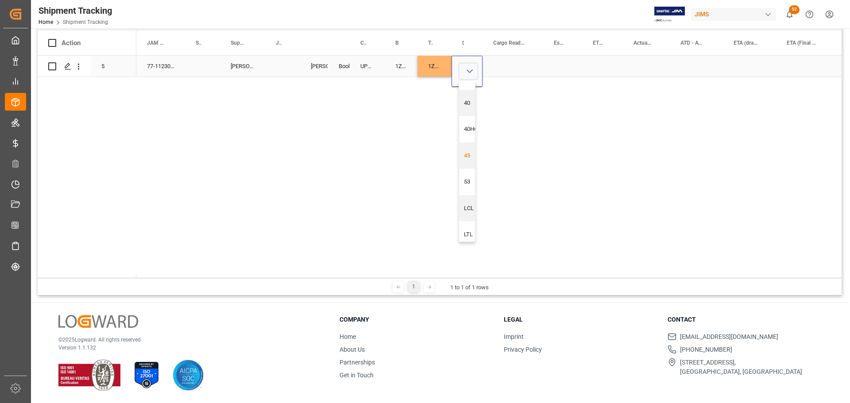
scroll to position [27, 0]
click at [467, 225] on div "LTL" at bounding box center [471, 227] width 14 height 9
click at [509, 68] on div "Press SPACE to select this row." at bounding box center [512, 66] width 61 height 21
click at [521, 65] on div "Press SPACE to select this row." at bounding box center [512, 66] width 61 height 21
click at [520, 65] on div "Press SPACE to select this row." at bounding box center [512, 66] width 61 height 21
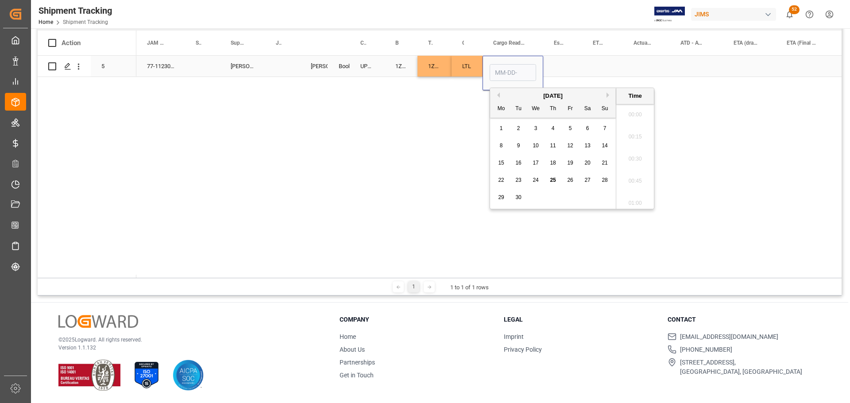
scroll to position [1021, 0]
click at [519, 179] on span "23" at bounding box center [518, 180] width 6 height 6
type input "09-23-2025 00:00"
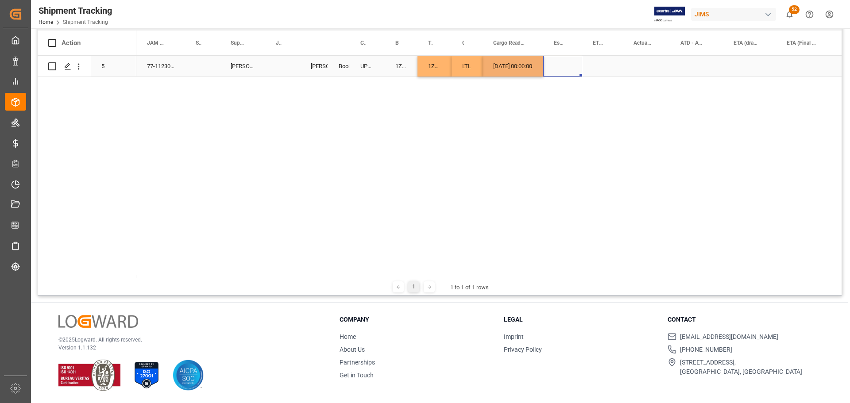
click at [571, 59] on div "Press SPACE to select this row." at bounding box center [562, 66] width 39 height 21
click at [528, 66] on div "09-23-2025 00:00:00" at bounding box center [512, 66] width 61 height 21
drag, startPoint x: 541, startPoint y: 76, endPoint x: 652, endPoint y: 71, distance: 111.2
click at [804, 64] on div "Press SPACE to select this row." at bounding box center [807, 66] width 62 height 21
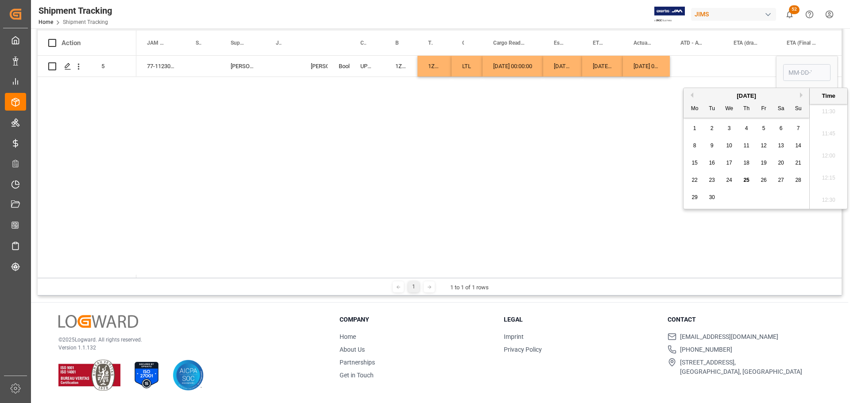
click at [727, 182] on span "24" at bounding box center [729, 180] width 6 height 6
type input "09-24-2025 00:00"
click at [725, 58] on div "Press SPACE to select this row." at bounding box center [749, 66] width 53 height 21
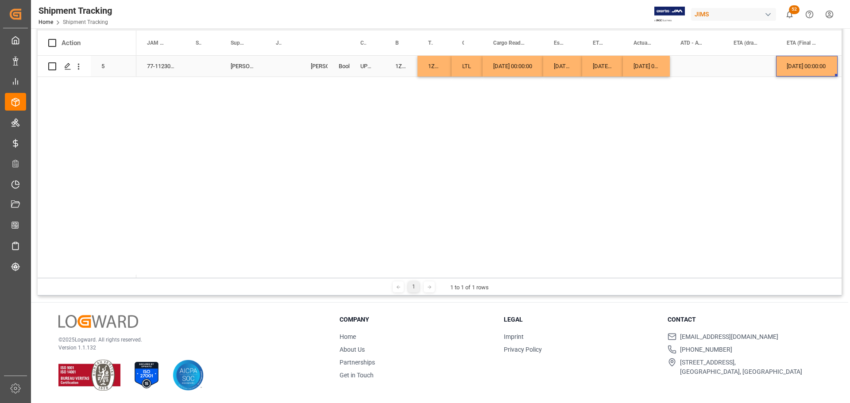
click at [804, 62] on div "09-24-2025 00:00:00" at bounding box center [807, 66] width 62 height 21
click at [733, 64] on div "Press SPACE to select this row." at bounding box center [749, 66] width 53 height 21
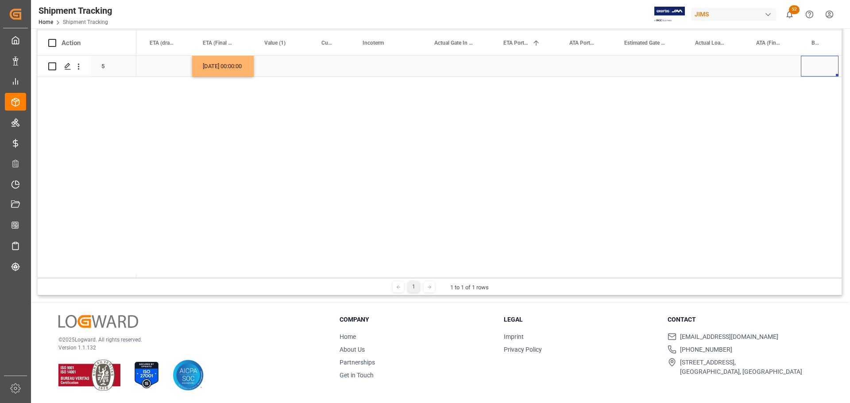
scroll to position [0, 636]
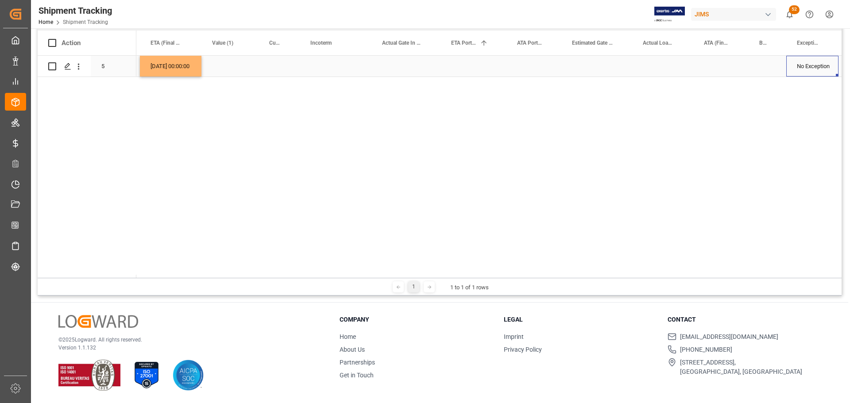
click at [722, 65] on div "Press SPACE to select this row." at bounding box center [720, 66] width 55 height 21
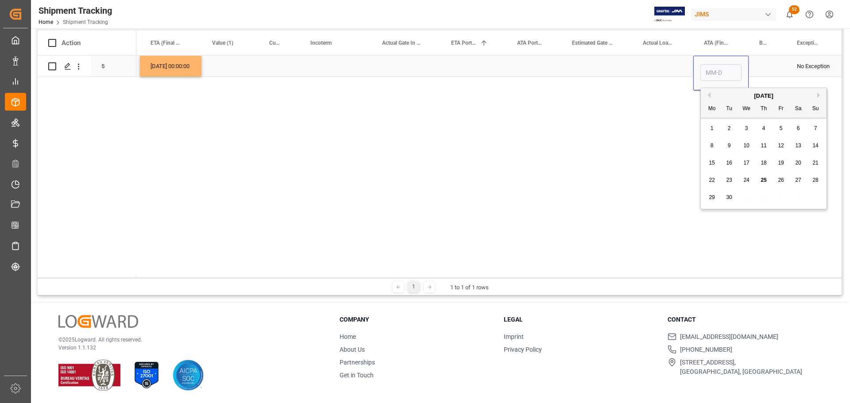
click at [724, 69] on input "Press SPACE to select this row." at bounding box center [720, 72] width 41 height 17
type input "2025-09-24"
click at [633, 72] on div "Press SPACE to select this row." at bounding box center [662, 66] width 61 height 21
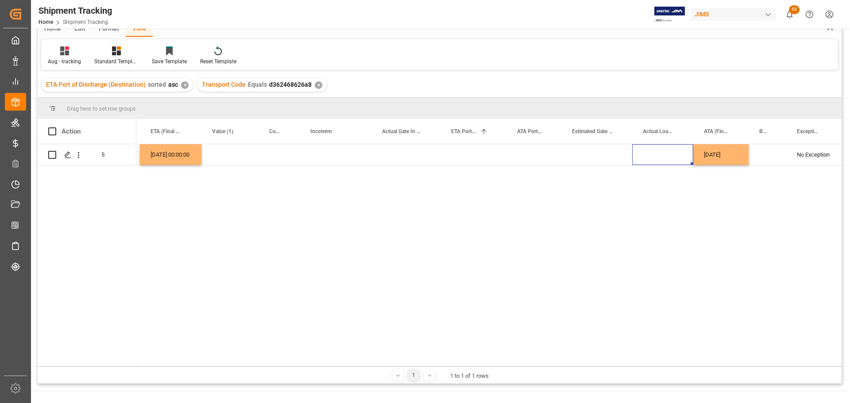
scroll to position [0, 0]
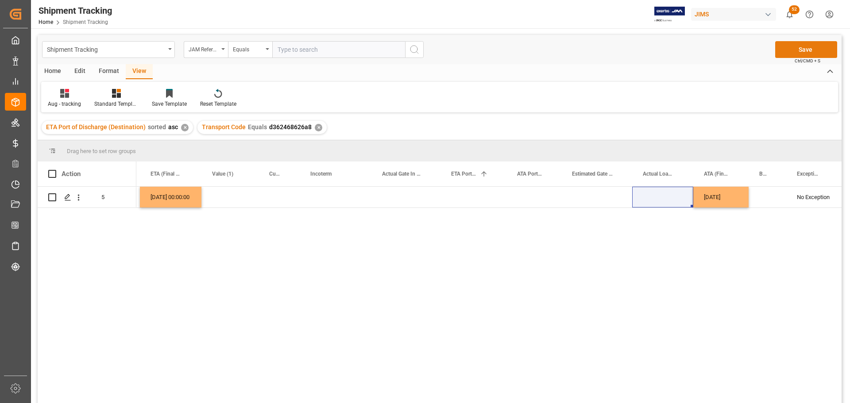
click at [801, 53] on button "Save" at bounding box center [806, 49] width 62 height 17
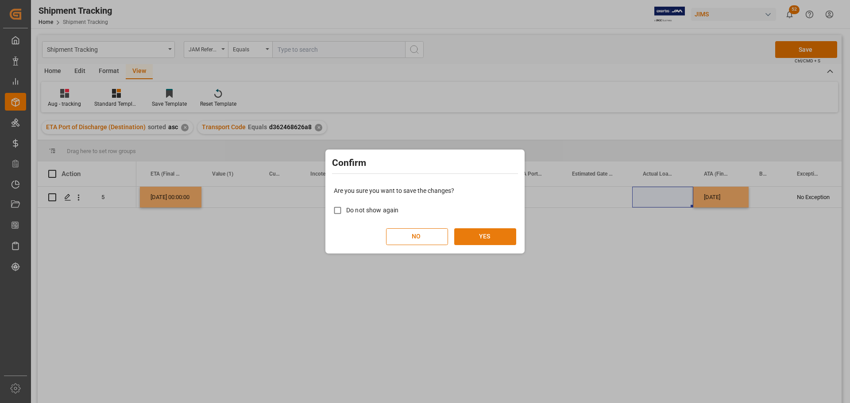
click at [495, 234] on button "YES" at bounding box center [485, 236] width 62 height 17
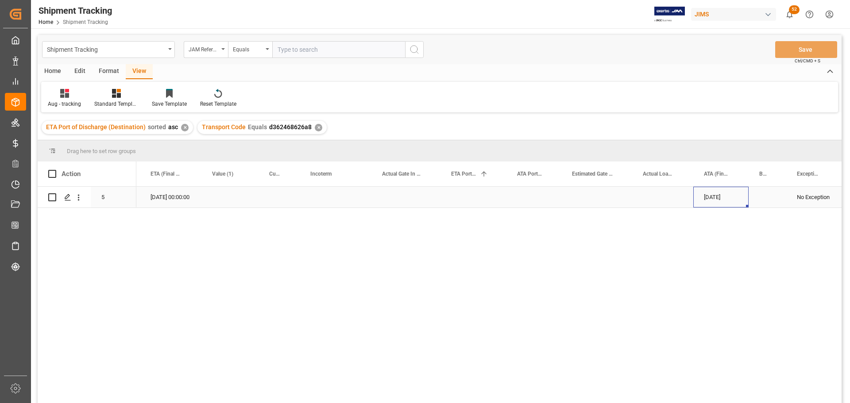
click at [711, 198] on div "09-23-2025" at bounding box center [720, 197] width 55 height 21
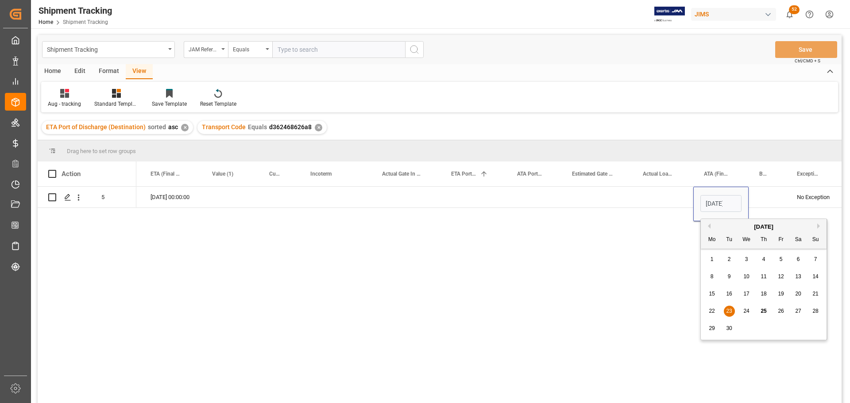
click at [745, 311] on span "24" at bounding box center [746, 311] width 6 height 6
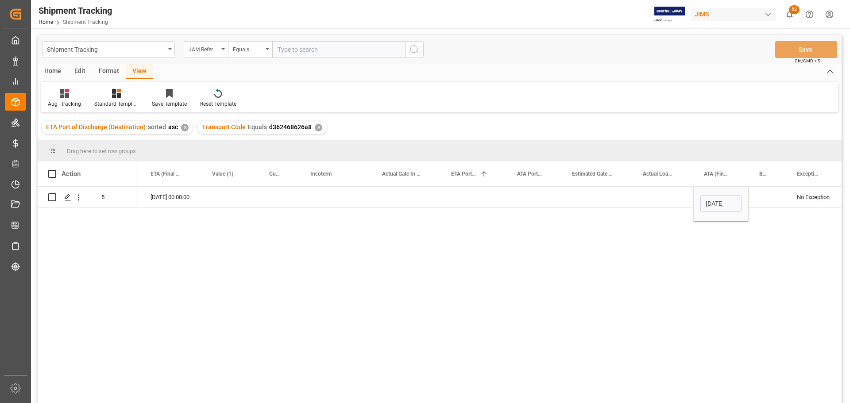
type input "09-24-2025"
click at [622, 195] on div "Press SPACE to select this row." at bounding box center [596, 197] width 71 height 21
click at [812, 50] on button "Save" at bounding box center [806, 49] width 62 height 17
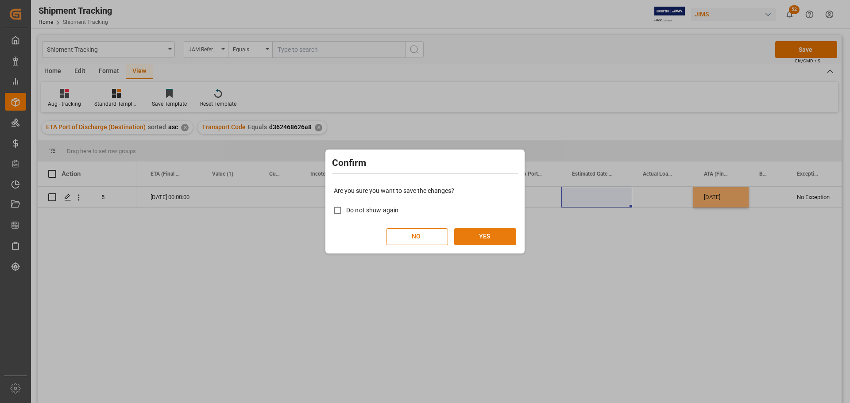
click at [485, 232] on button "YES" at bounding box center [485, 236] width 62 height 17
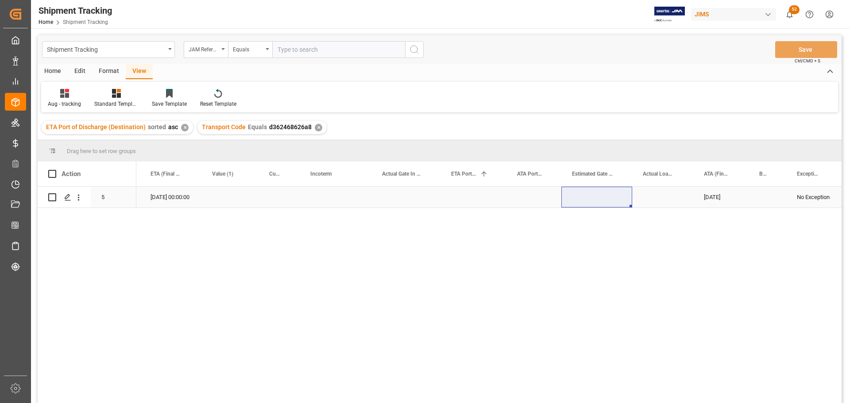
click at [212, 195] on div "Press SPACE to select this row." at bounding box center [229, 197] width 57 height 21
click at [280, 226] on div "09-24-2025 00:00:00 09-24-2025 No Exception d362468626a8" at bounding box center [488, 298] width 705 height 222
click at [223, 205] on input "Press SPACE to select this row." at bounding box center [229, 202] width 43 height 17
type input "3.7"
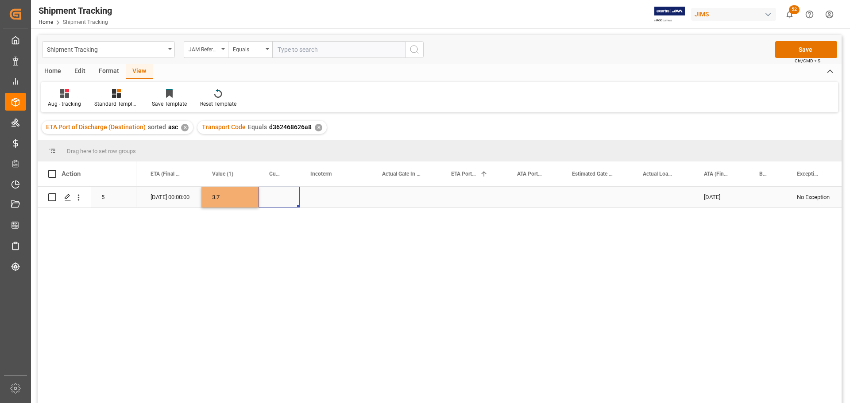
click at [282, 205] on div "Press SPACE to select this row." at bounding box center [278, 197] width 41 height 21
click at [277, 195] on div "Press SPACE to select this row." at bounding box center [278, 197] width 41 height 21
click at [277, 195] on input "Press SPACE to select this row." at bounding box center [278, 202] width 27 height 17
type input "CAD"
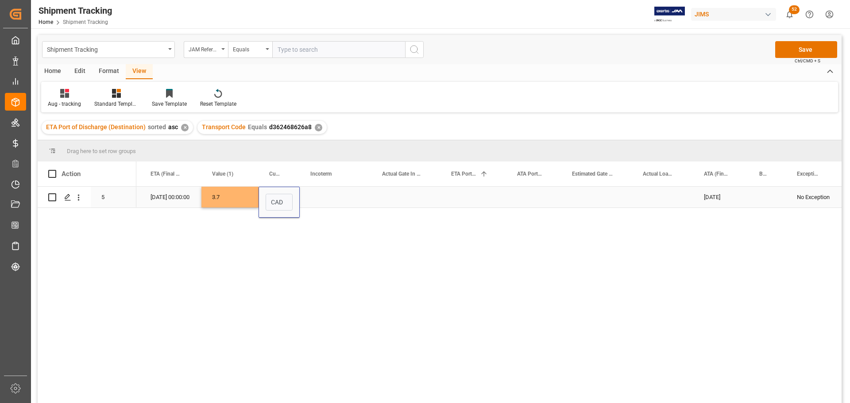
click at [311, 188] on div "Press SPACE to select this row." at bounding box center [336, 197] width 72 height 21
click at [314, 198] on div "Press SPACE to select this row." at bounding box center [336, 197] width 72 height 21
click at [314, 196] on div "Press SPACE to select this row." at bounding box center [336, 197] width 72 height 21
click at [312, 201] on input "Press SPACE to select this row." at bounding box center [336, 202] width 58 height 17
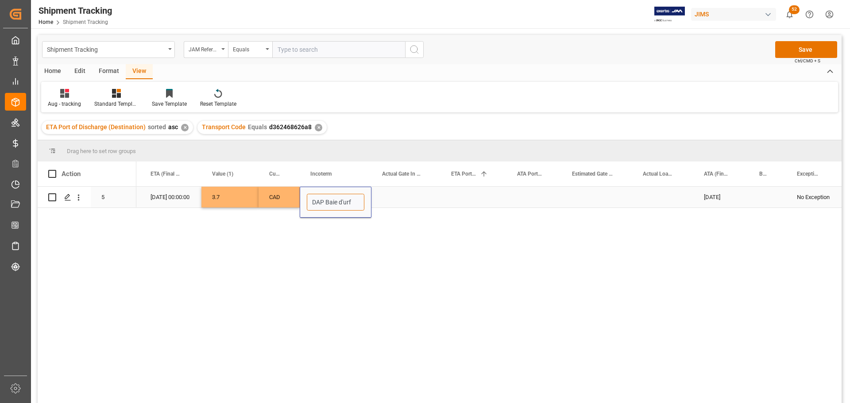
type input "DAP Baie d'urfe"
drag, startPoint x: 359, startPoint y: 200, endPoint x: 285, endPoint y: 196, distance: 73.6
click at [441, 190] on div "Press SPACE to select this row." at bounding box center [473, 197] width 66 height 21
click at [788, 53] on button "Save" at bounding box center [806, 49] width 62 height 17
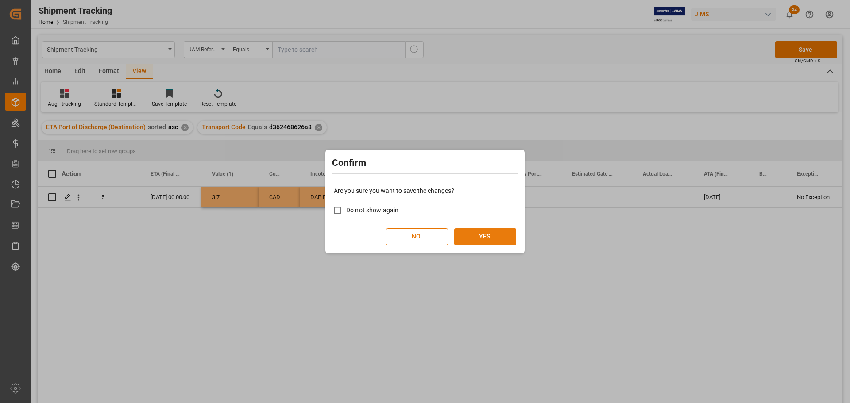
click at [502, 238] on button "YES" at bounding box center [485, 236] width 62 height 17
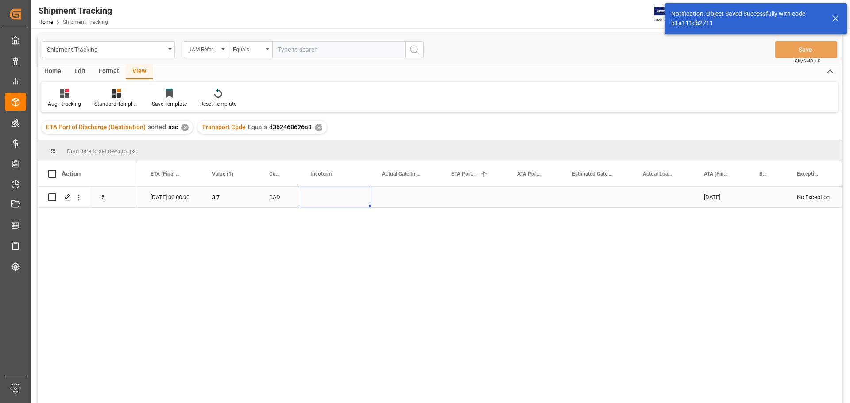
click at [321, 192] on div "Press SPACE to select this row." at bounding box center [336, 197] width 72 height 21
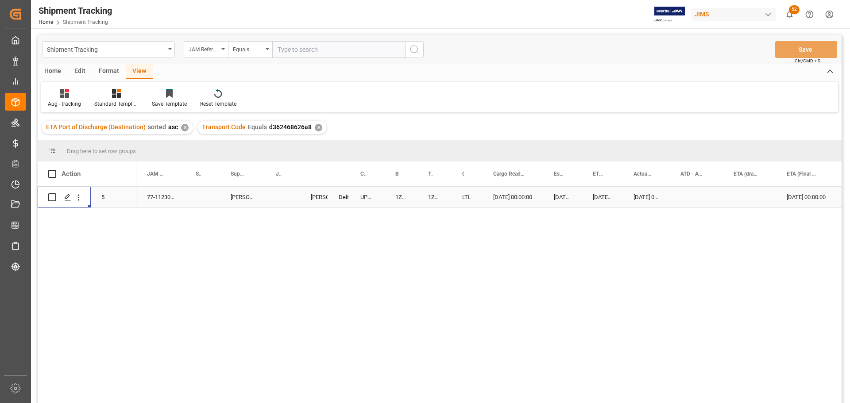
click at [279, 191] on div "Press SPACE to select this row." at bounding box center [282, 197] width 35 height 21
click at [278, 197] on input "Press SPACE to select this row." at bounding box center [282, 202] width 21 height 17
paste input "DAP Baie d'urfe"
type input "DAP Baie d'urfe"
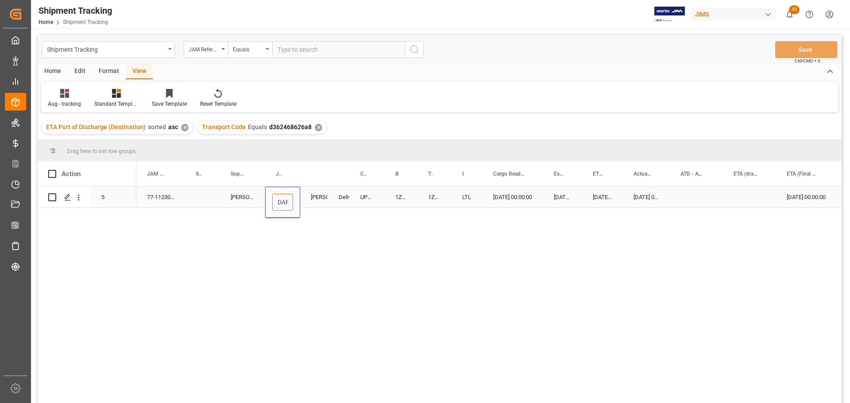
scroll to position [0, 32]
click at [334, 203] on div "Delivered" at bounding box center [339, 197] width 22 height 21
click at [277, 196] on div "DAP Baie d'urfe" at bounding box center [282, 197] width 35 height 21
click at [287, 195] on div "DAP Baie d'urfe" at bounding box center [282, 197] width 35 height 21
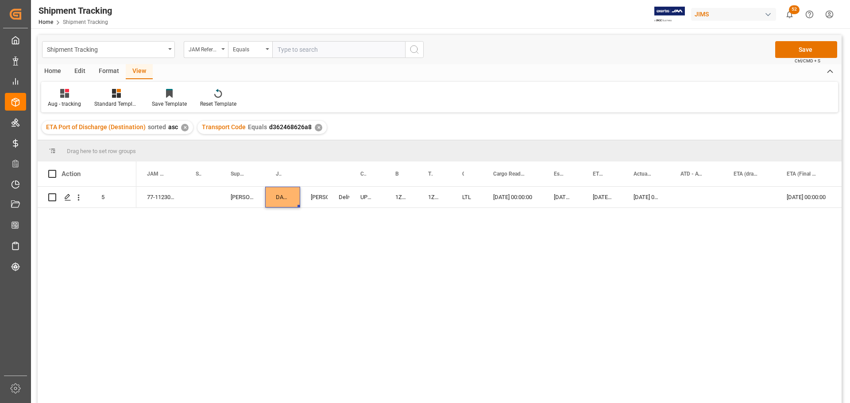
click at [280, 226] on div "09-24-2025 00:00:00 3.7 CAD 09-23-2025 00:00:00 09-23-2025 00:00:00 09-23-2025 …" at bounding box center [488, 298] width 705 height 222
click at [279, 240] on div "09-24-2025 00:00:00 3.7 CAD 09-23-2025 00:00:00 09-23-2025 00:00:00 09-23-2025 …" at bounding box center [488, 298] width 705 height 222
click at [317, 198] on div "Shyamala Mantha" at bounding box center [314, 197] width 7 height 20
click at [285, 196] on div "DAP Baie d'urfe" at bounding box center [282, 197] width 35 height 21
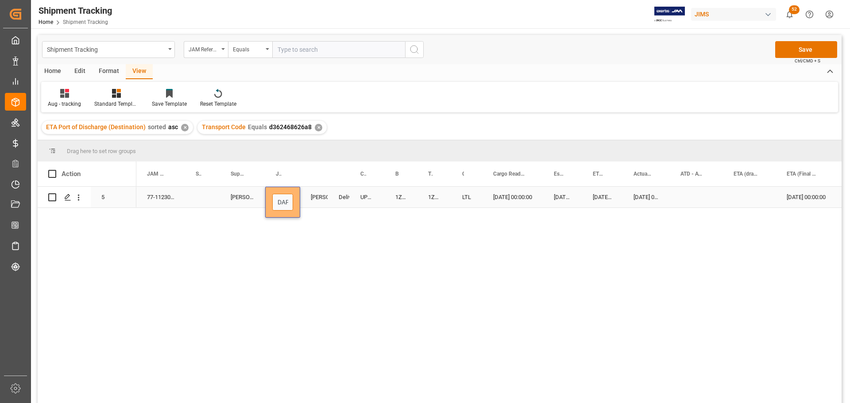
click at [292, 203] on input "DAP Baie d'urfe" at bounding box center [282, 202] width 21 height 17
click at [287, 200] on input "DAP Baie d'urfe" at bounding box center [282, 202] width 21 height 17
click at [289, 201] on input "DAP Baie d'urfe" at bounding box center [282, 202] width 21 height 17
type input "Incoterm: DAP Baie d'urfe"
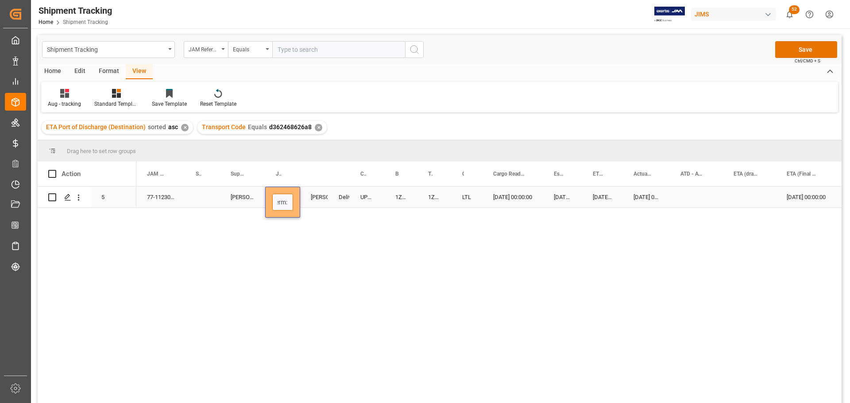
scroll to position [0, 18]
click at [314, 196] on div "Shyamala Mantha" at bounding box center [314, 197] width 7 height 20
click at [798, 48] on button "Save" at bounding box center [806, 49] width 62 height 17
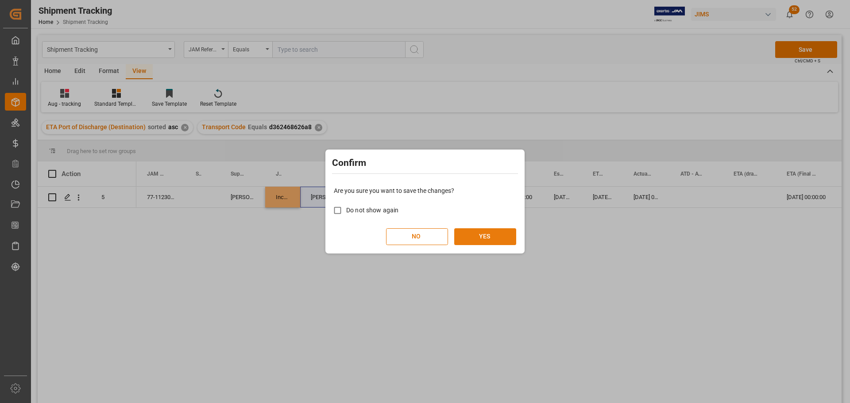
click at [481, 236] on button "YES" at bounding box center [485, 236] width 62 height 17
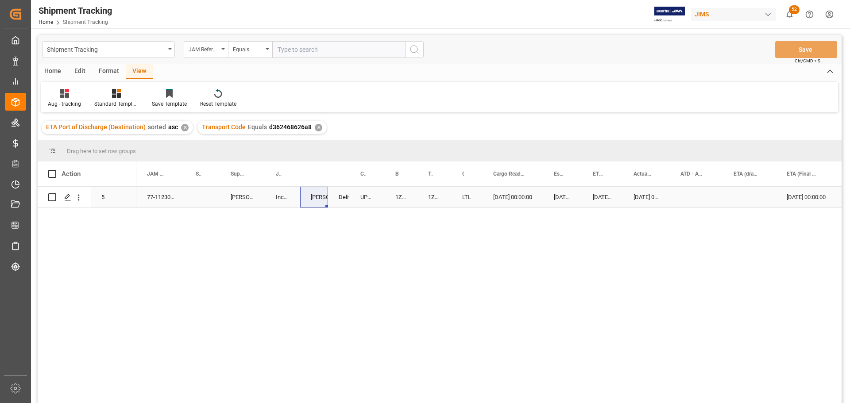
click at [441, 205] on div "1ZB794X82004253966" at bounding box center [434, 197] width 34 height 21
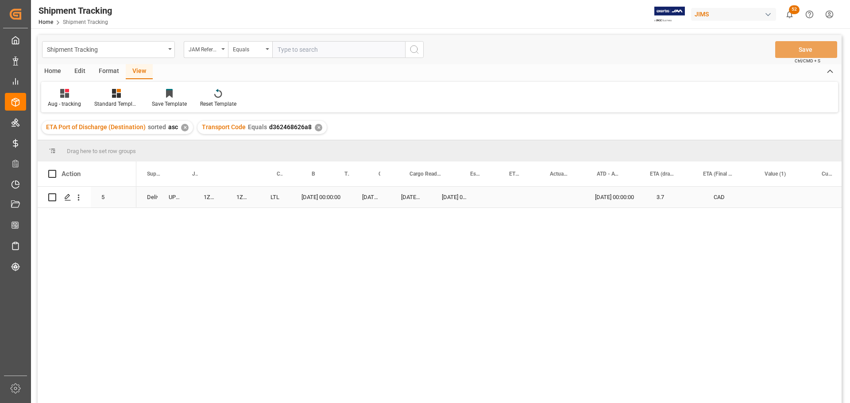
scroll to position [0, 0]
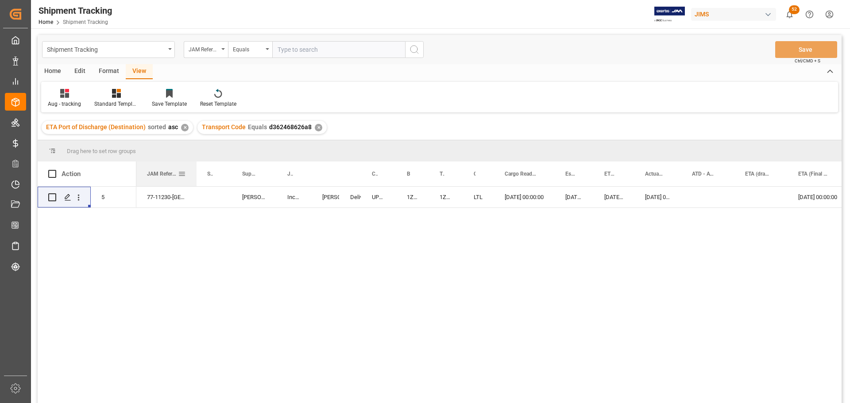
drag, startPoint x: 184, startPoint y: 173, endPoint x: 195, endPoint y: 183, distance: 14.8
click at [195, 183] on div at bounding box center [197, 173] width 4 height 25
click at [161, 196] on div "77-11230-CA" at bounding box center [166, 197] width 60 height 21
click at [683, 200] on div "Press SPACE to select this row." at bounding box center [707, 197] width 53 height 21
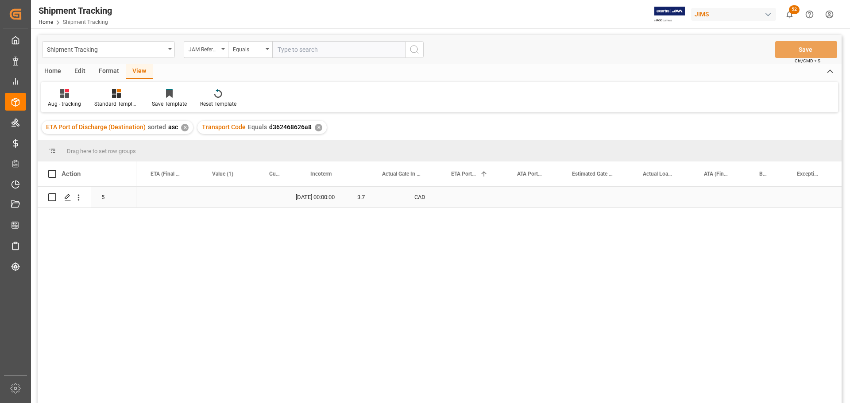
scroll to position [0, 751]
click at [667, 198] on div "No Exception" at bounding box center [673, 197] width 31 height 20
click at [683, 203] on icon "open menu" at bounding box center [682, 202] width 11 height 11
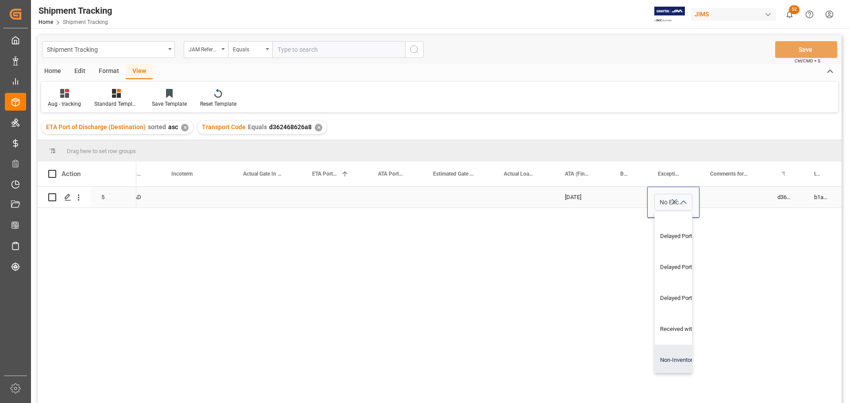
click at [678, 361] on div "Non-Inventory" at bounding box center [696, 360] width 85 height 31
type input "Non-Inventory"
click at [721, 194] on div "Press SPACE to select this row." at bounding box center [732, 197] width 67 height 21
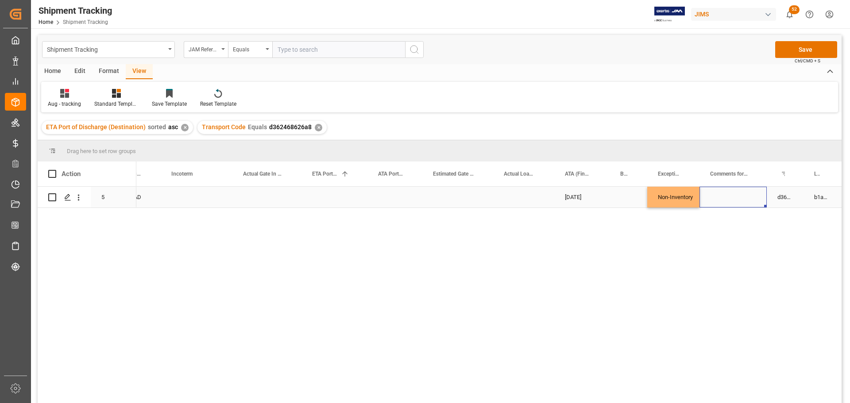
click at [721, 194] on div "Press SPACE to select this row." at bounding box center [732, 197] width 67 height 21
click at [722, 201] on input "Press SPACE to select this row." at bounding box center [732, 202] width 53 height 17
type input "Attn: Satish Shukla"
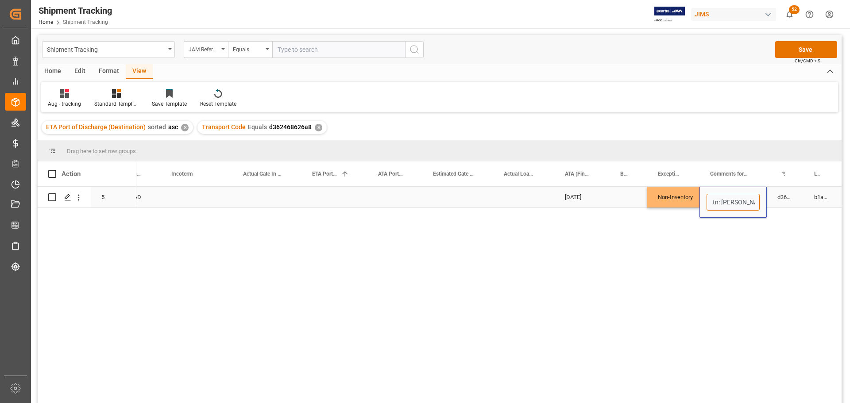
scroll to position [0, 9]
click at [543, 193] on div "Press SPACE to select this row." at bounding box center [523, 197] width 61 height 21
click at [804, 51] on button "Save" at bounding box center [806, 49] width 62 height 17
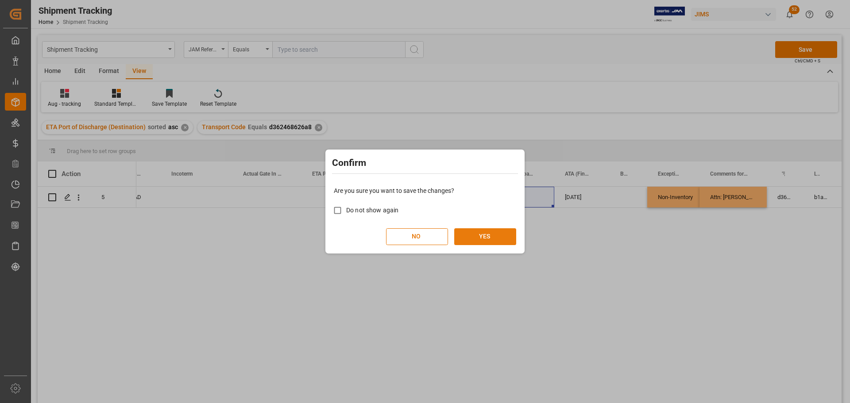
click at [478, 231] on button "YES" at bounding box center [485, 236] width 62 height 17
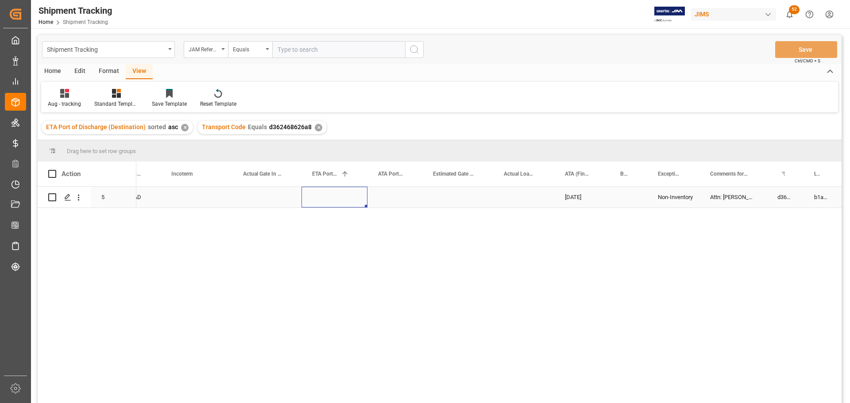
click at [338, 198] on div "Press SPACE to select this row." at bounding box center [334, 197] width 66 height 21
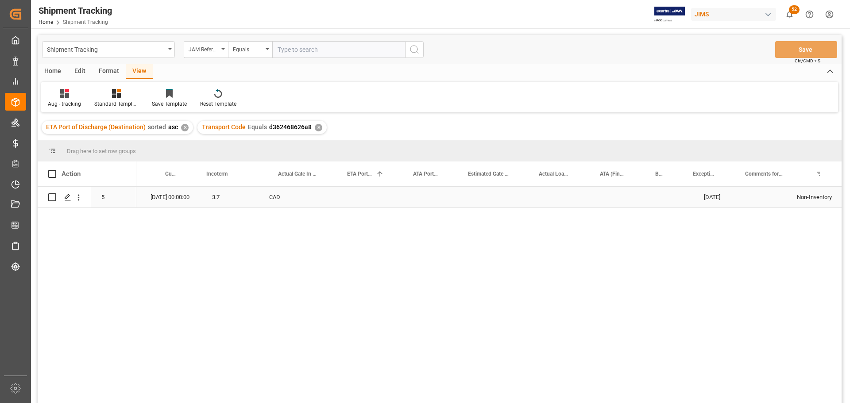
scroll to position [0, 786]
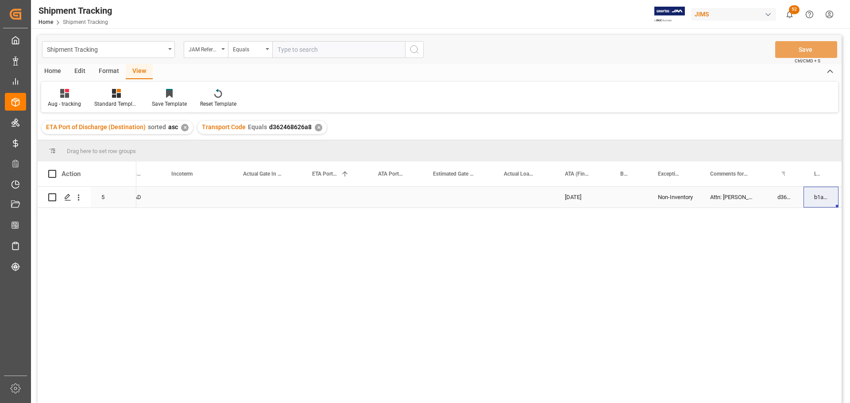
click at [190, 199] on div "Press SPACE to select this row." at bounding box center [197, 197] width 72 height 21
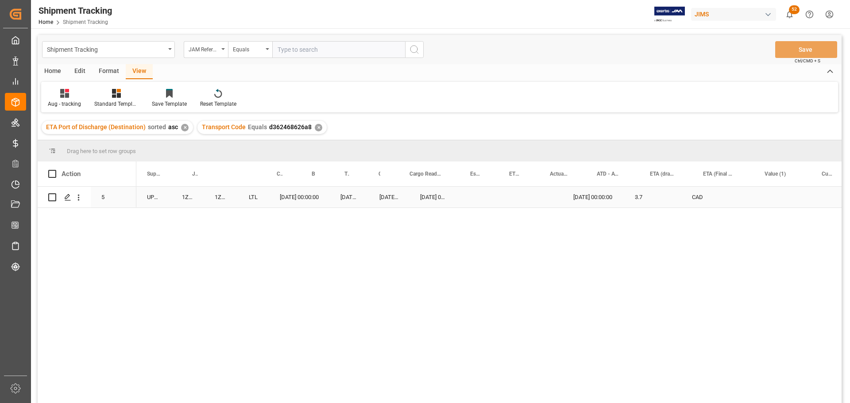
scroll to position [0, 0]
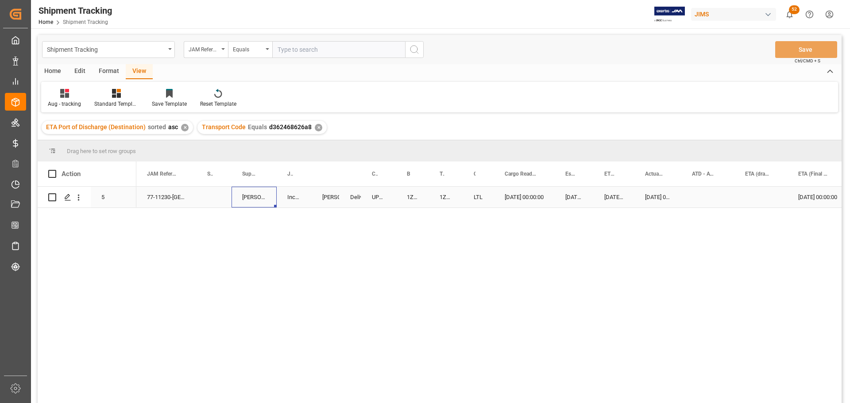
click at [256, 199] on div "Lee Valley" at bounding box center [253, 197] width 45 height 21
click at [169, 47] on div "Shipment Tracking" at bounding box center [108, 49] width 133 height 17
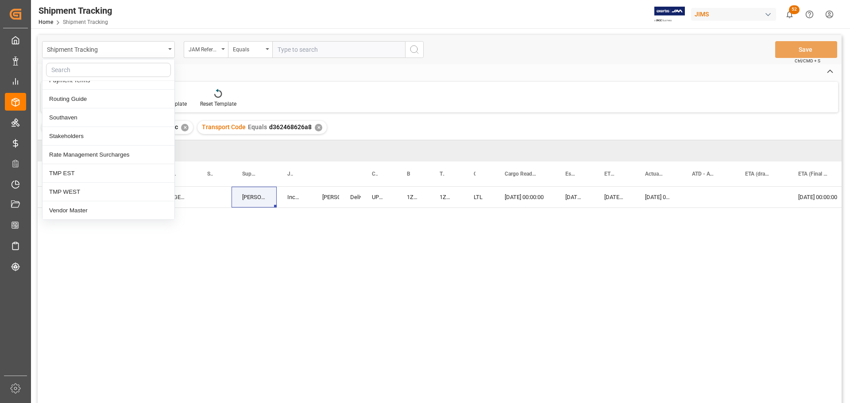
scroll to position [400, 0]
click at [79, 210] on div "Vendor Master" at bounding box center [108, 210] width 132 height 19
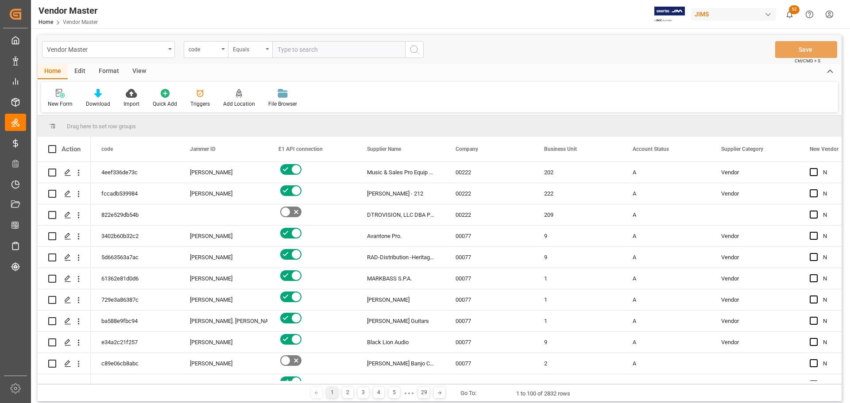
click at [267, 50] on icon "open menu" at bounding box center [267, 49] width 4 height 2
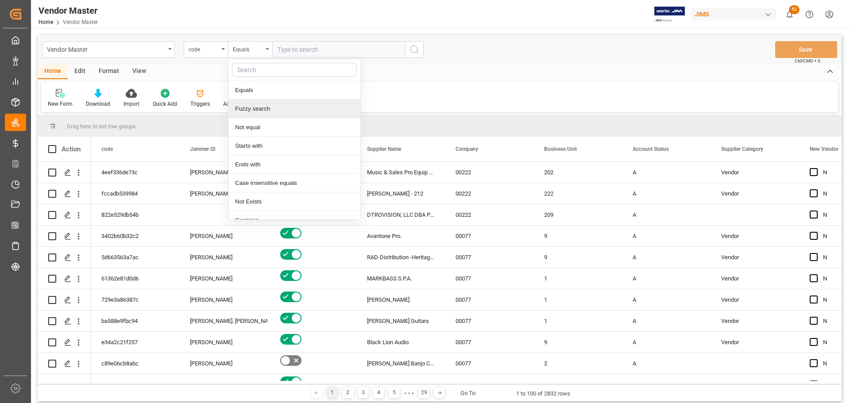
click at [245, 107] on div "Fuzzy search" at bounding box center [294, 109] width 132 height 19
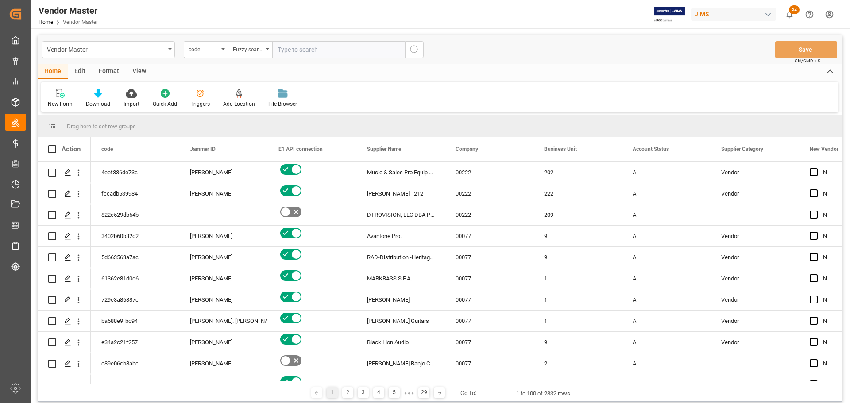
paste input "Lee Valley"
type input "Lee Valley"
click at [412, 51] on icon "search button" at bounding box center [414, 49] width 11 height 11
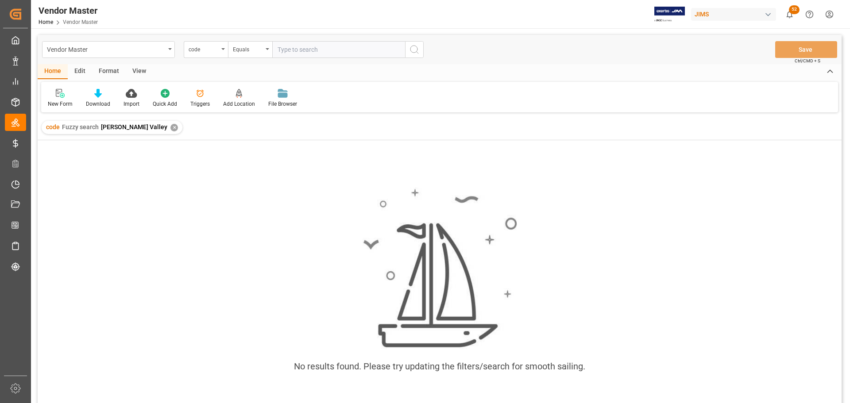
click at [170, 128] on div "✕" at bounding box center [174, 128] width 8 height 8
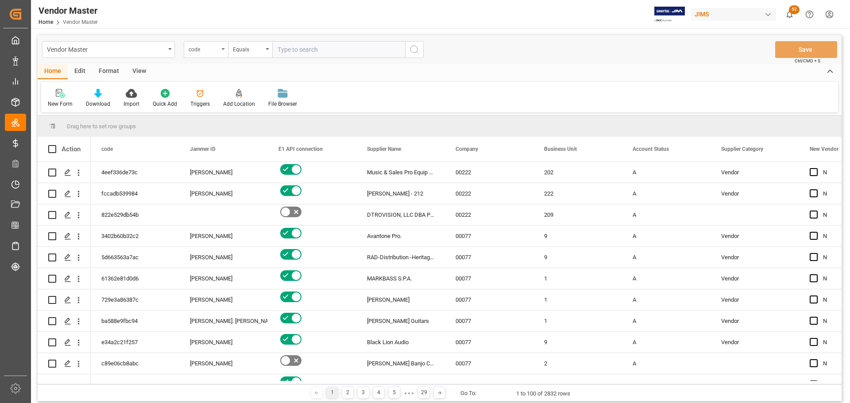
click at [221, 50] on div "code" at bounding box center [206, 49] width 44 height 17
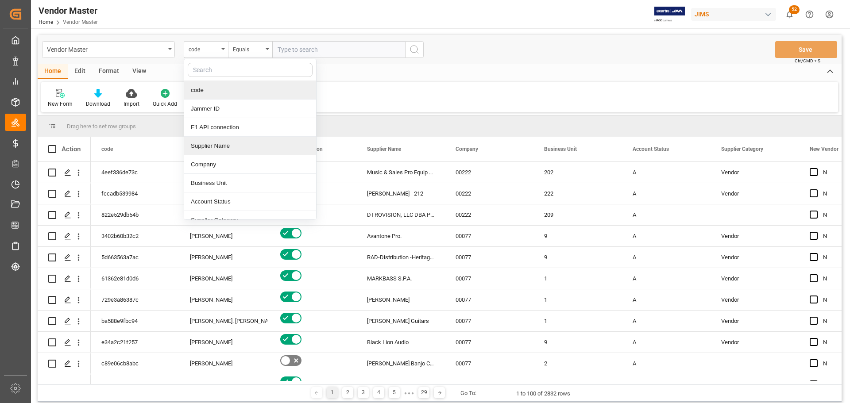
click at [221, 146] on div "Supplier Name" at bounding box center [250, 146] width 132 height 19
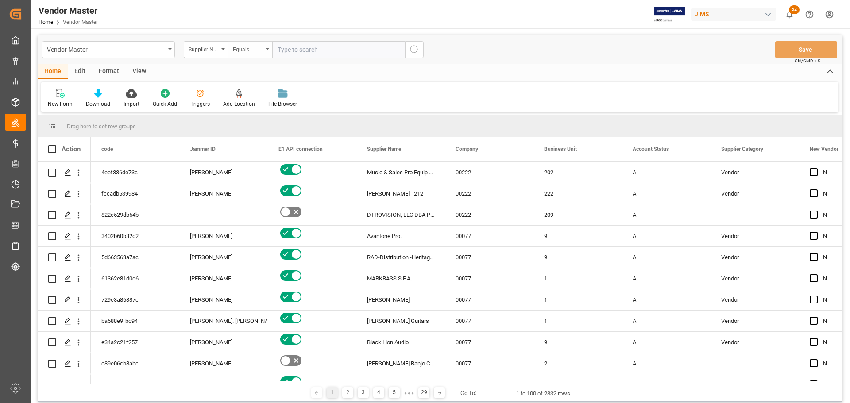
click at [269, 50] on div "Equals" at bounding box center [250, 49] width 44 height 17
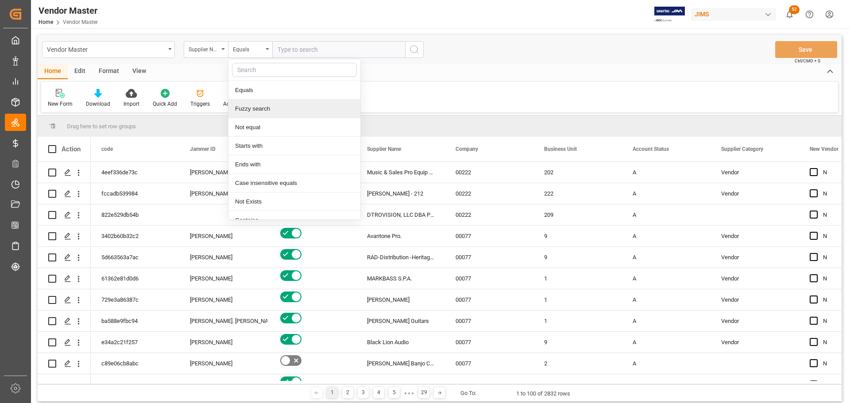
click at [259, 111] on div "Fuzzy search" at bounding box center [294, 109] width 132 height 19
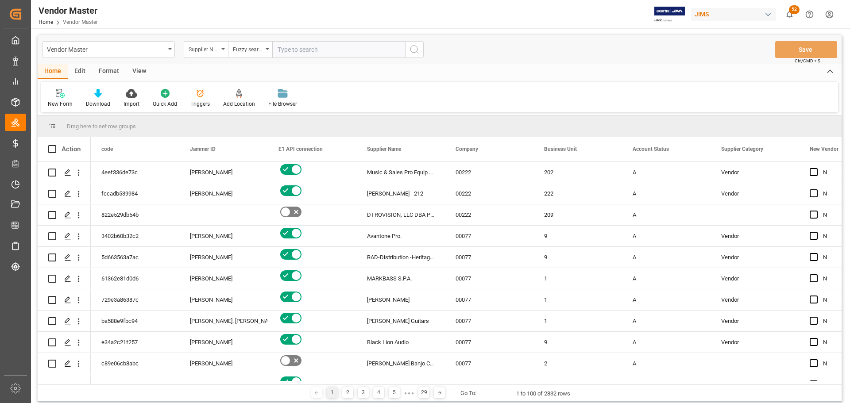
paste input "Lee Valley"
type input "Lee Valley"
click at [416, 48] on icon "search button" at bounding box center [414, 49] width 11 height 11
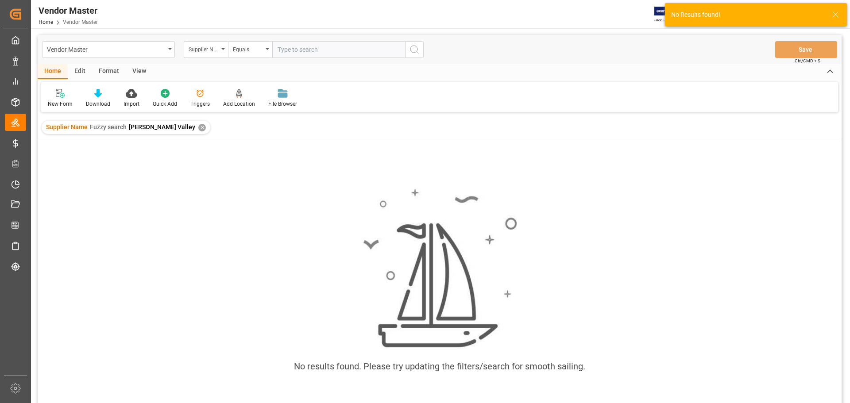
click at [162, 123] on div "Supplier Name Fuzzy search Lee Valley ✕" at bounding box center [126, 127] width 169 height 13
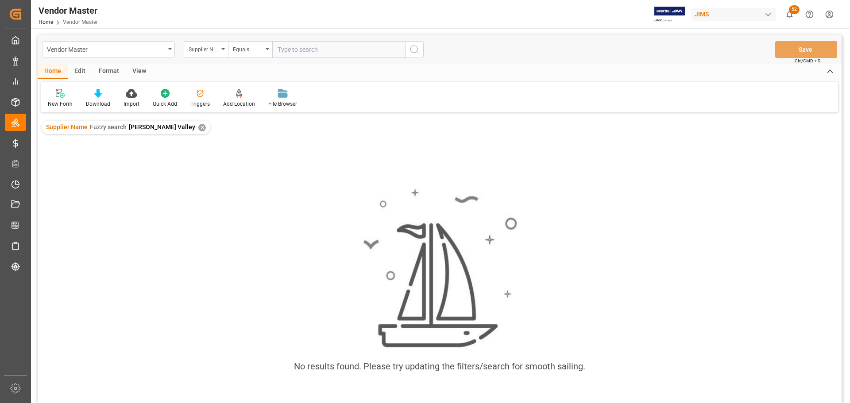
click at [91, 281] on div "No results found. Please try updating the filters/search for smooth sailing." at bounding box center [440, 285] width 804 height 208
click at [198, 129] on div "✕" at bounding box center [202, 128] width 8 height 8
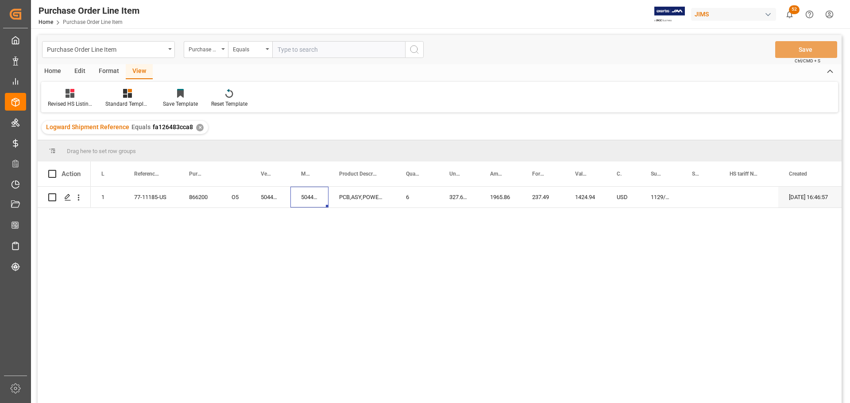
scroll to position [88, 0]
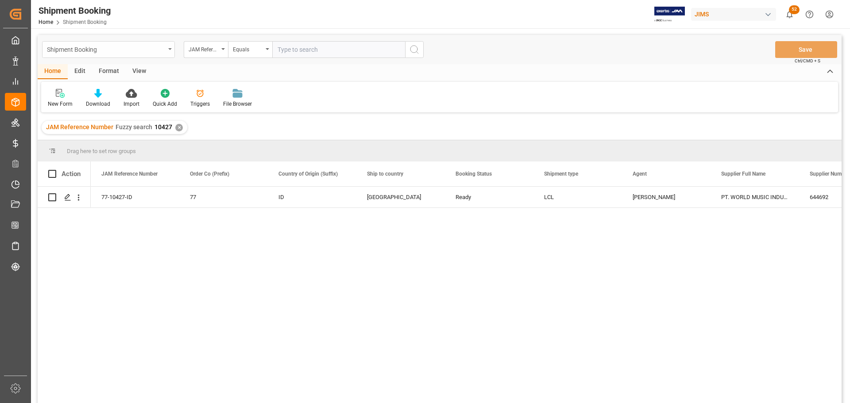
click at [170, 50] on div "Shipment Booking" at bounding box center [108, 49] width 133 height 17
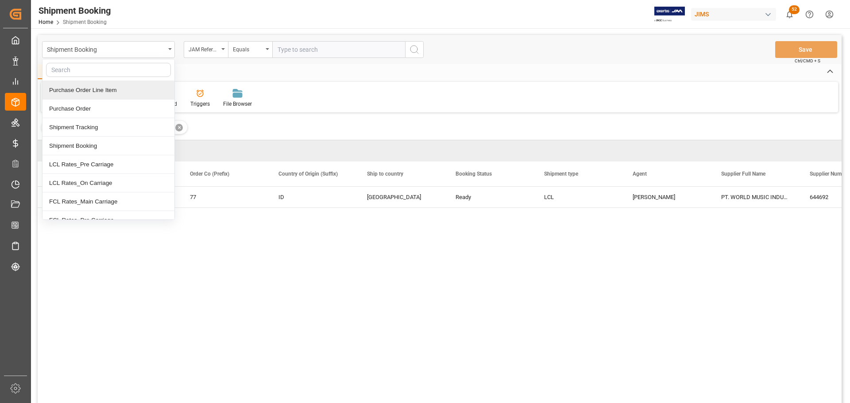
click at [95, 90] on div "Purchase Order Line Item" at bounding box center [108, 90] width 132 height 19
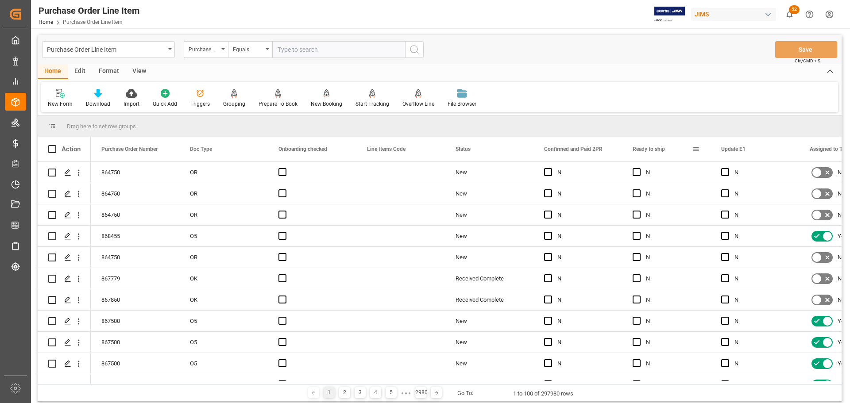
click at [696, 148] on span at bounding box center [696, 149] width 8 height 8
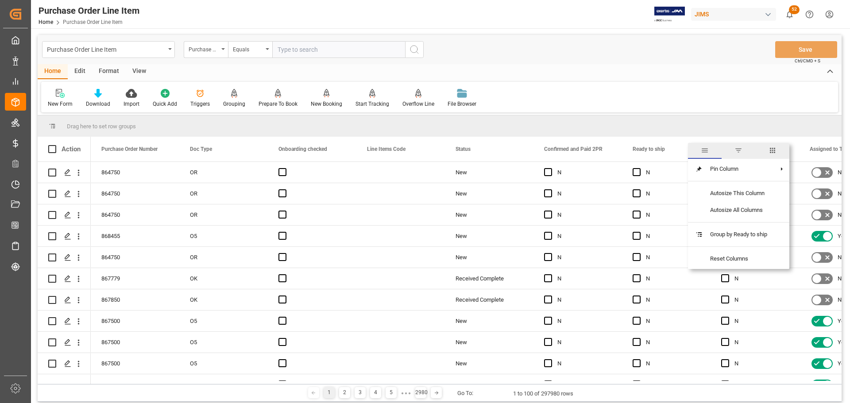
click at [770, 151] on span "columns" at bounding box center [772, 150] width 8 height 8
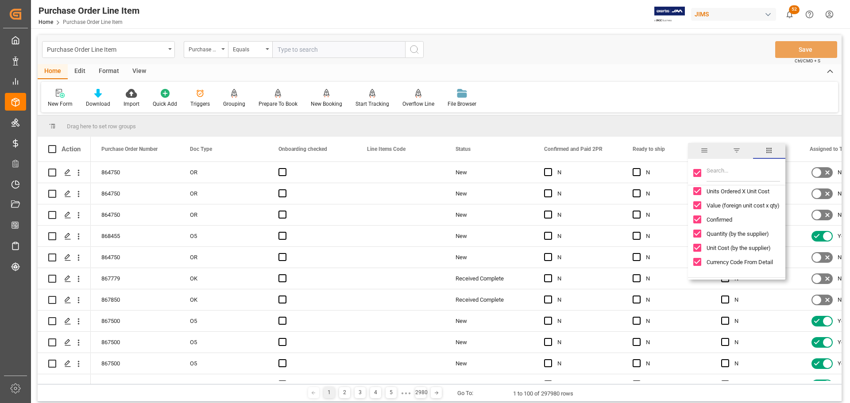
scroll to position [1106, 0]
click at [730, 172] on input "Filter Columns Input" at bounding box center [742, 173] width 73 height 18
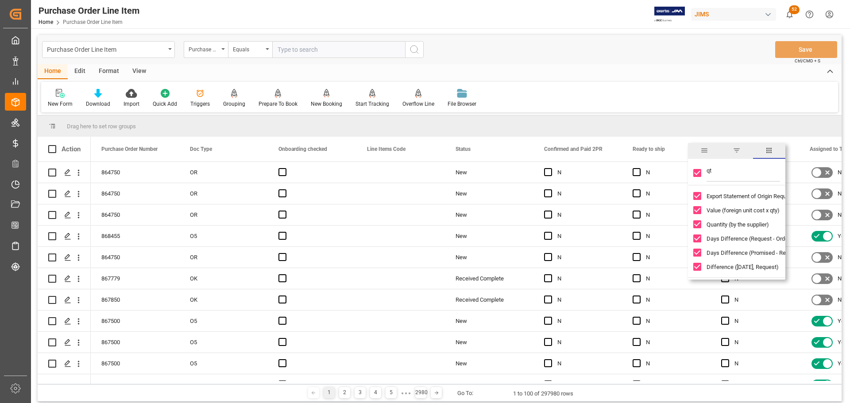
scroll to position [0, 0]
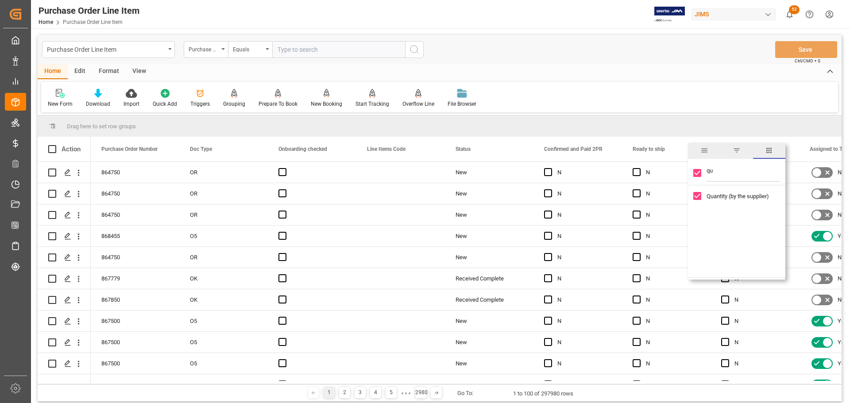
type input "q"
click at [696, 172] on div "unit" at bounding box center [736, 173] width 97 height 25
type input "q"
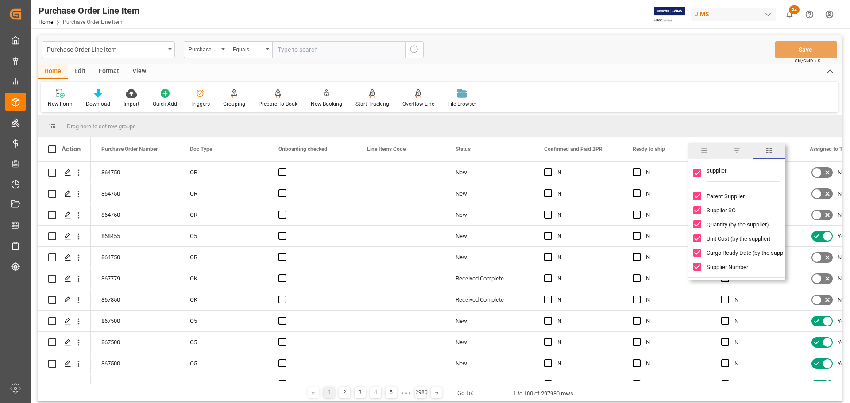
click at [729, 169] on input "supplier" at bounding box center [742, 173] width 73 height 18
drag, startPoint x: 729, startPoint y: 169, endPoint x: 695, endPoint y: 174, distance: 34.4
click at [695, 174] on div "supplier" at bounding box center [736, 173] width 97 height 25
type input "c"
drag, startPoint x: 719, startPoint y: 173, endPoint x: 702, endPoint y: 171, distance: 17.3
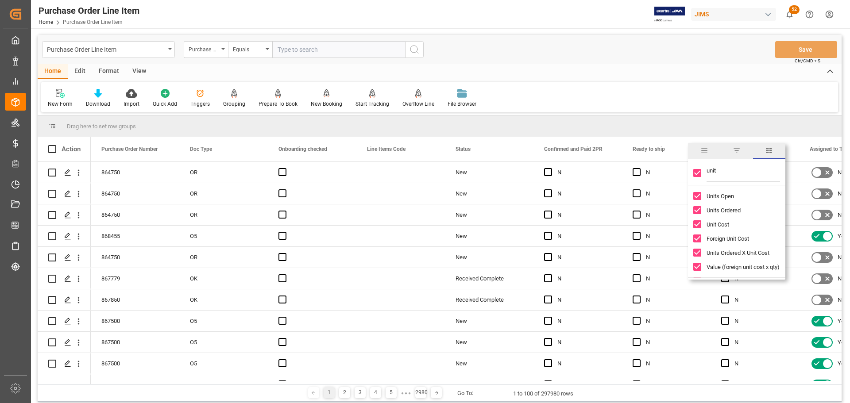
click at [702, 171] on div "unit" at bounding box center [736, 173] width 97 height 25
type input "amount"
click at [144, 225] on div "864750" at bounding box center [135, 214] width 88 height 21
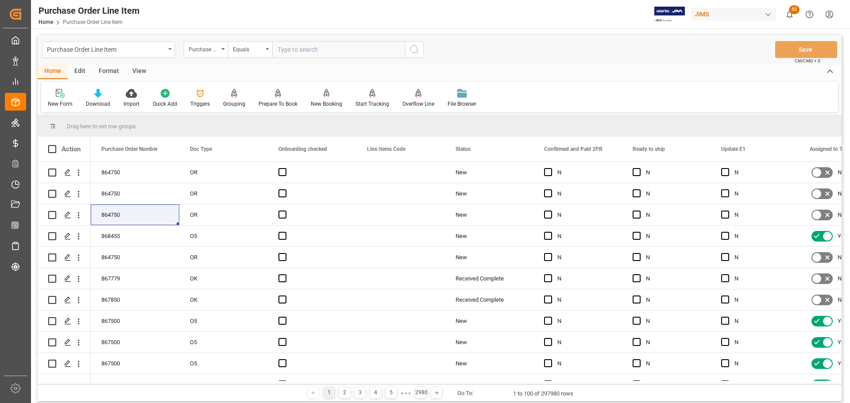
click at [281, 49] on input "text" at bounding box center [338, 49] width 133 height 17
type input "868437"
click at [411, 50] on circle "search button" at bounding box center [413, 49] width 7 height 7
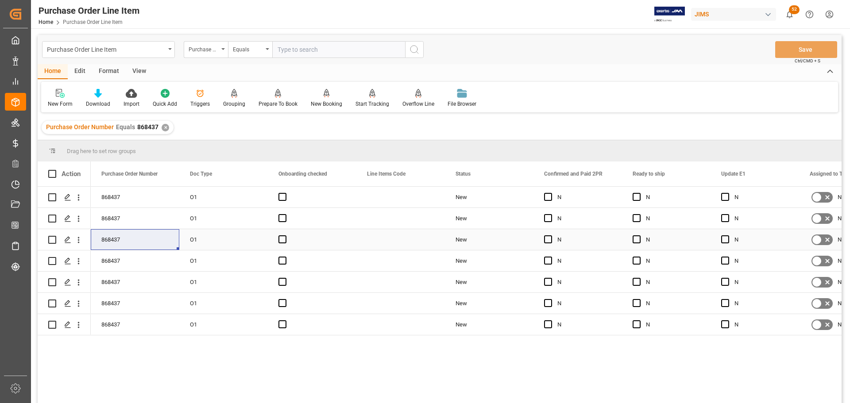
click at [210, 243] on div "O1" at bounding box center [223, 239] width 88 height 21
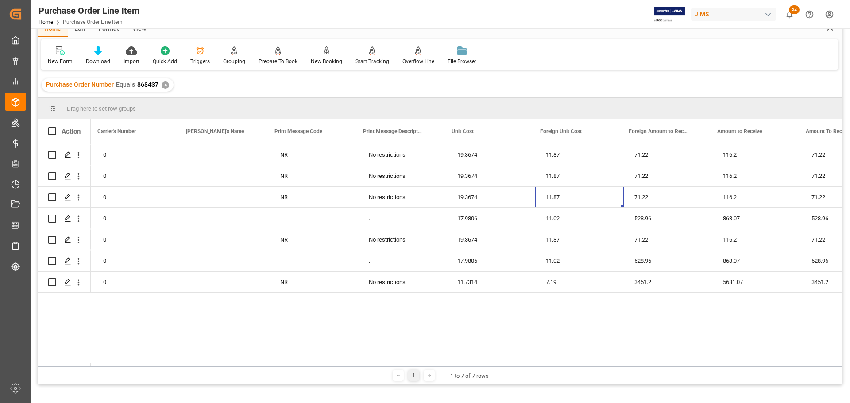
scroll to position [0, 2582]
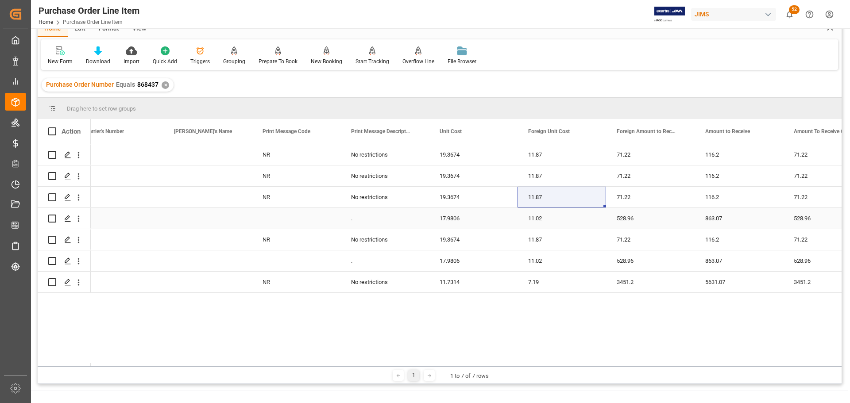
click at [469, 228] on div "17.9806" at bounding box center [473, 218] width 88 height 21
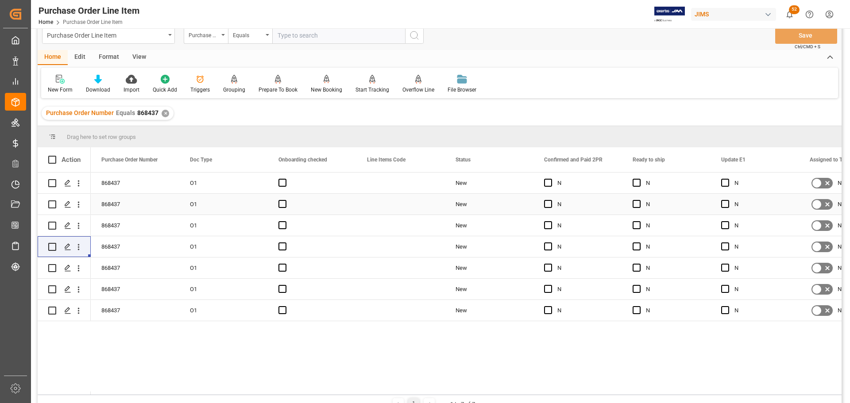
scroll to position [0, 0]
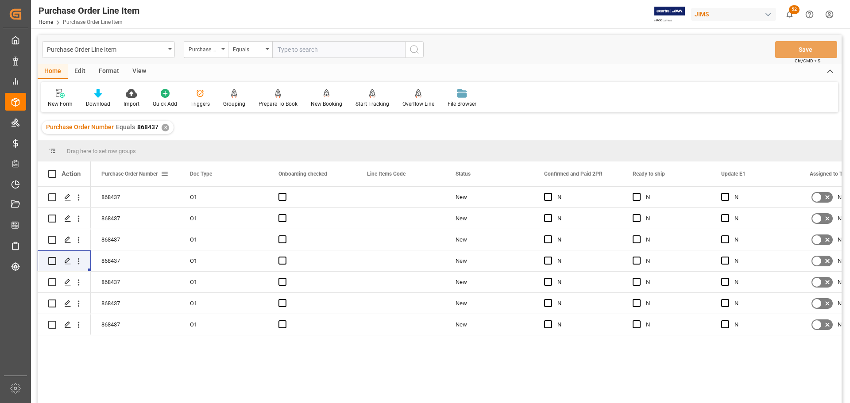
click at [167, 173] on span at bounding box center [165, 174] width 8 height 8
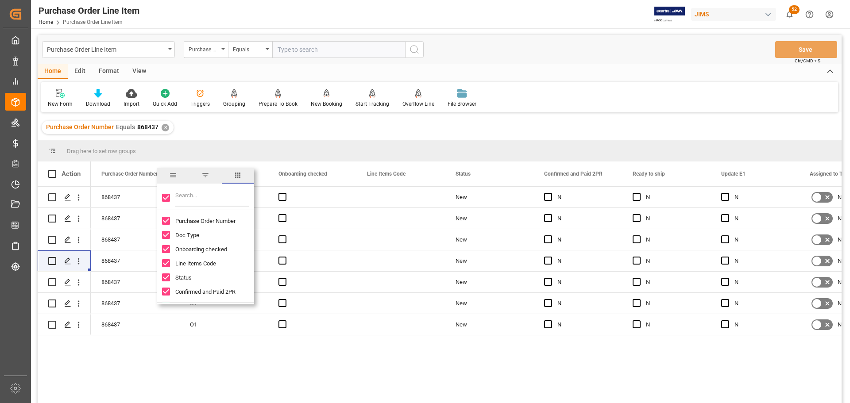
click at [191, 193] on input "Filter Columns Input" at bounding box center [211, 198] width 73 height 18
click at [206, 195] on input "supplier" at bounding box center [211, 198] width 73 height 18
drag, startPoint x: 206, startPoint y: 195, endPoint x: 174, endPoint y: 195, distance: 31.9
click at [174, 195] on div "supplier" at bounding box center [205, 197] width 97 height 25
type input "a"
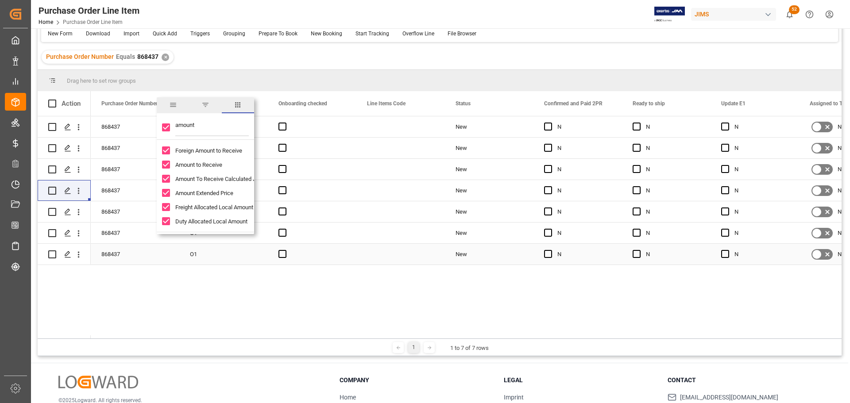
scroll to position [88, 0]
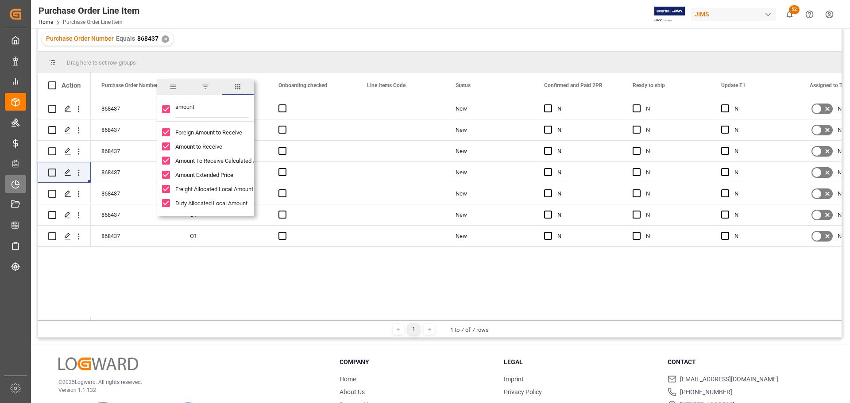
type input "amount"
